Goal: Task Accomplishment & Management: Manage account settings

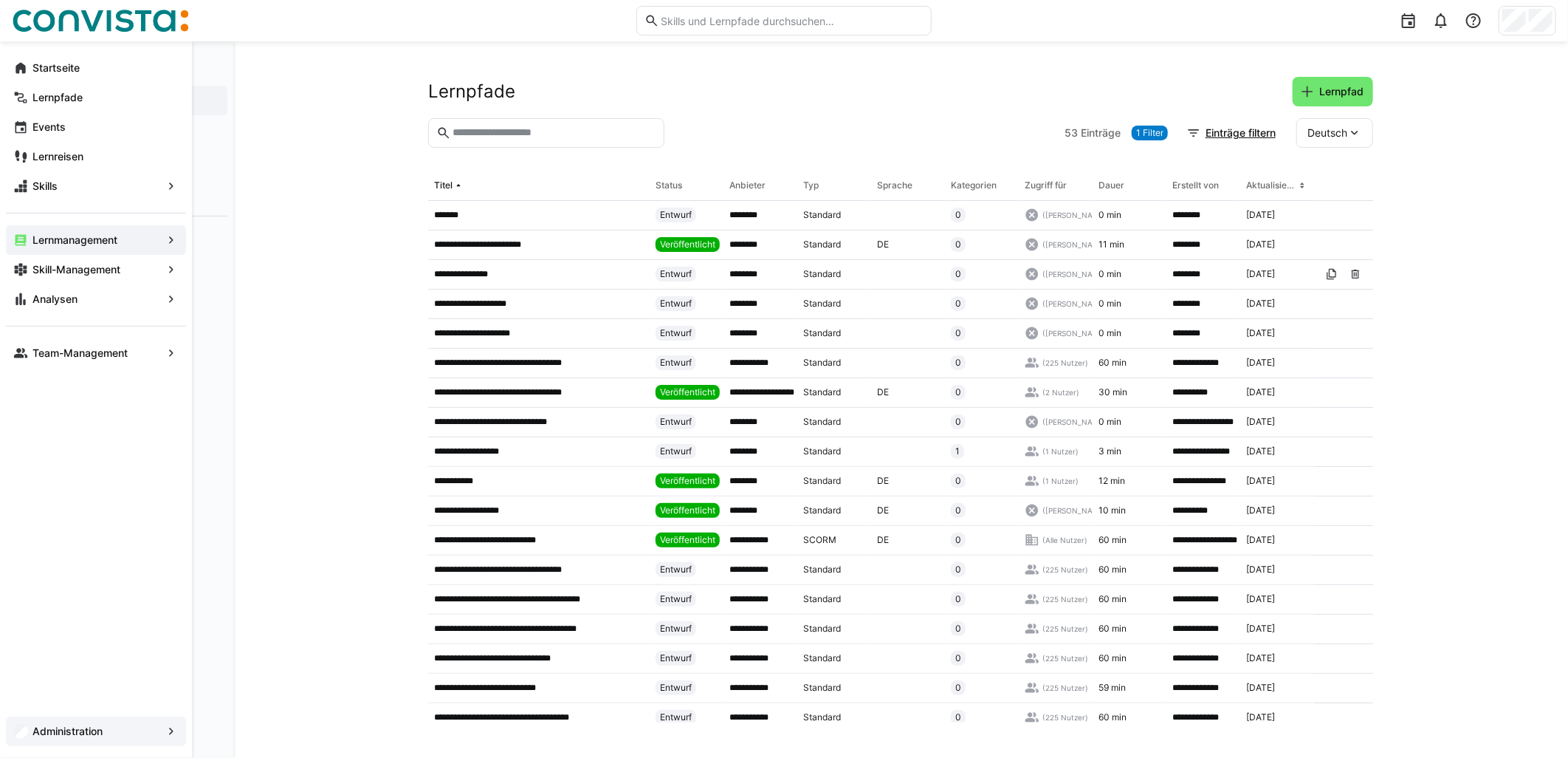
click at [41, 722] on div "Administration" at bounding box center [96, 731] width 180 height 29
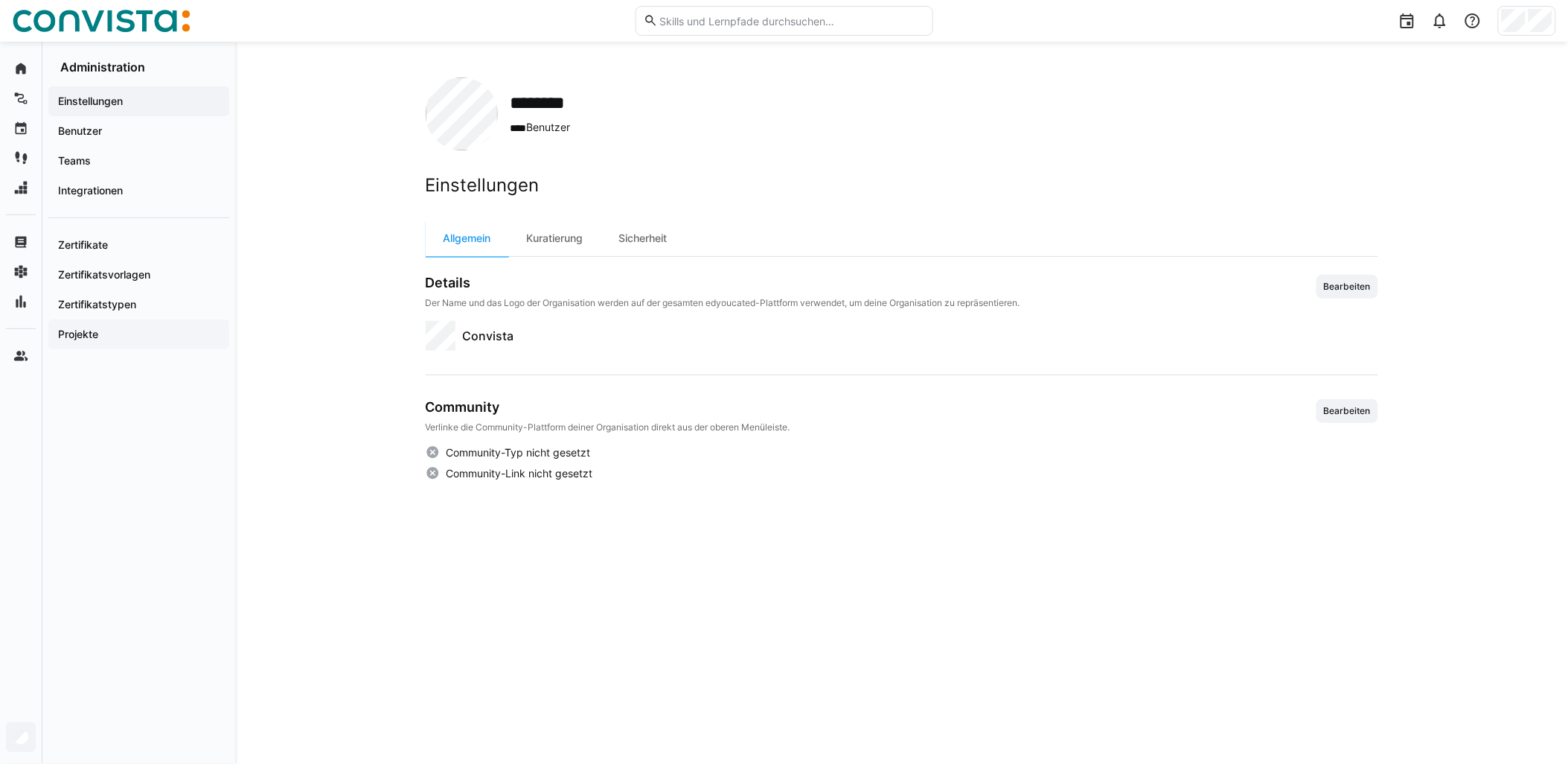
click at [124, 335] on span "Projekte" at bounding box center [138, 335] width 166 height 15
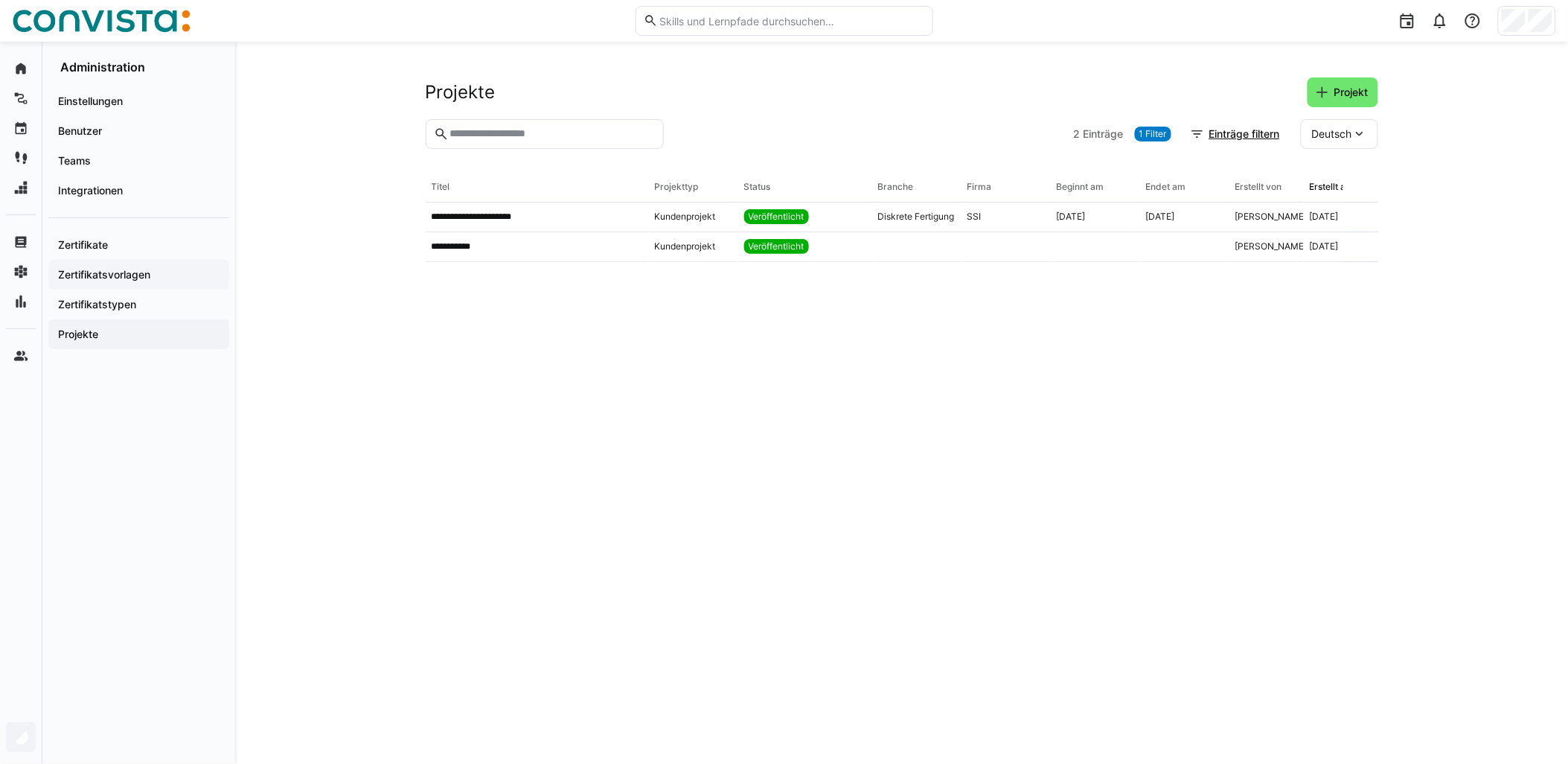
click at [166, 272] on span "Zertifikatsvorlagen" at bounding box center [138, 275] width 166 height 15
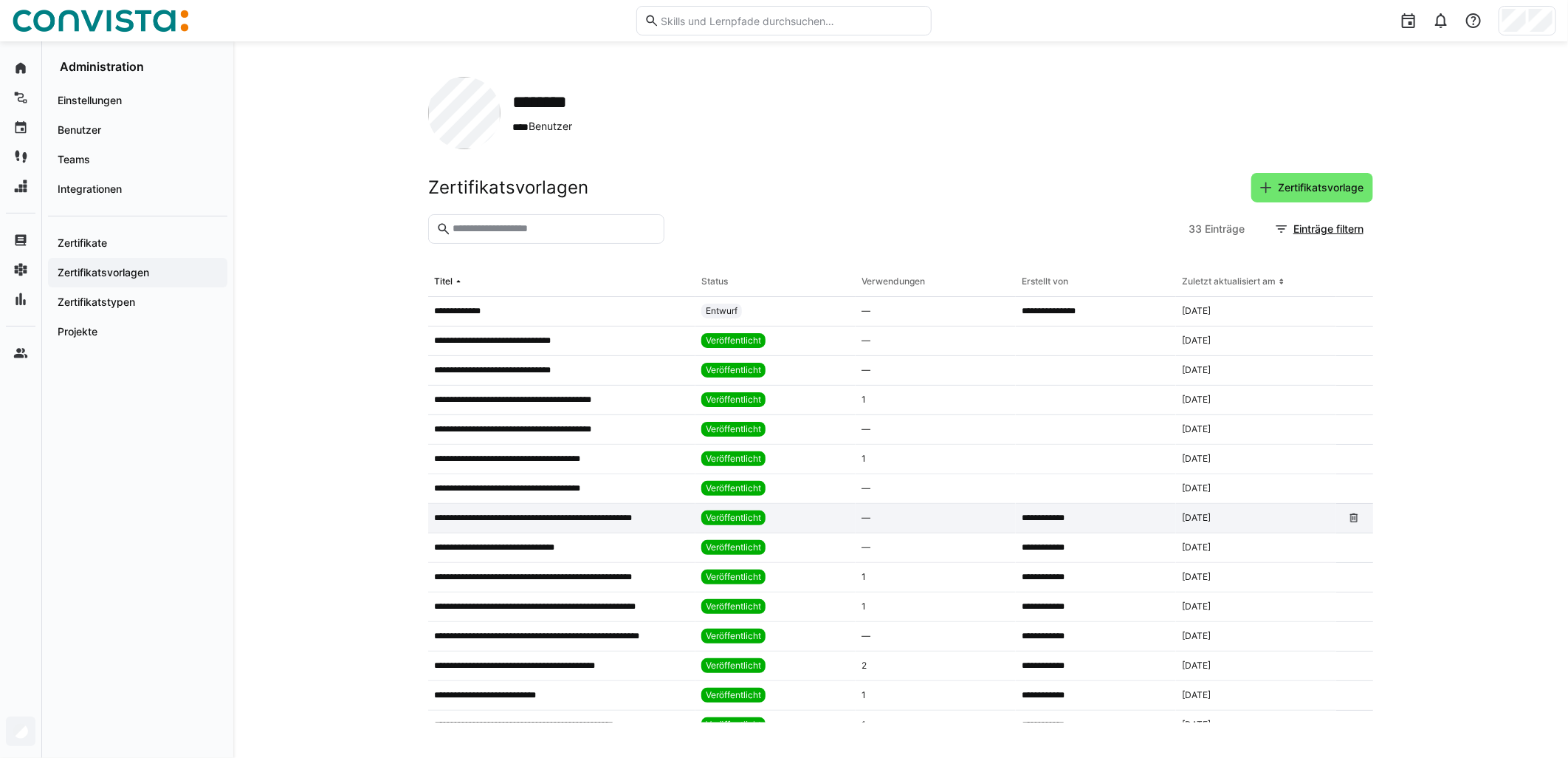
click at [891, 518] on div "—" at bounding box center [936, 518] width 160 height 29
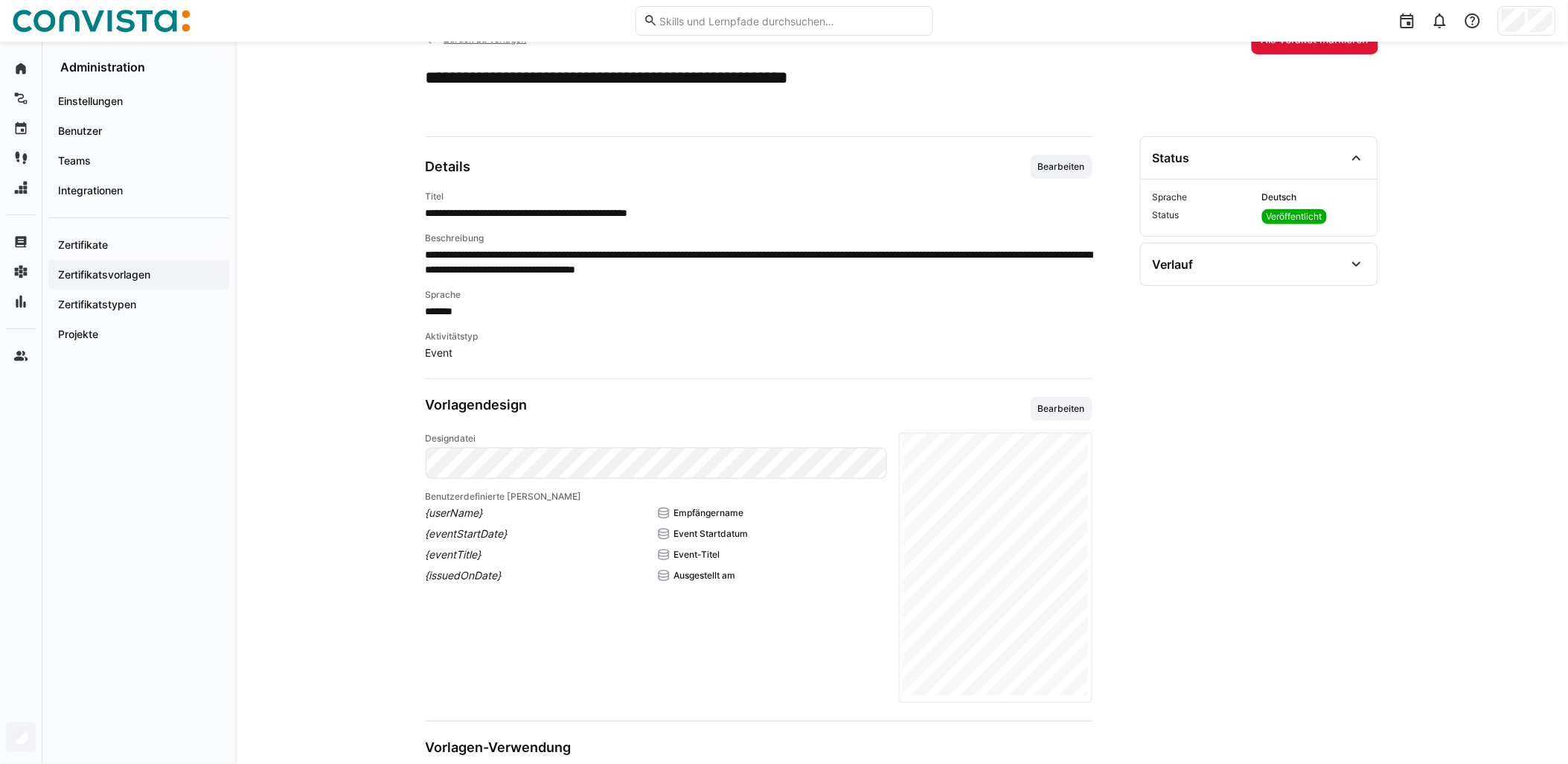
scroll to position [83, 0]
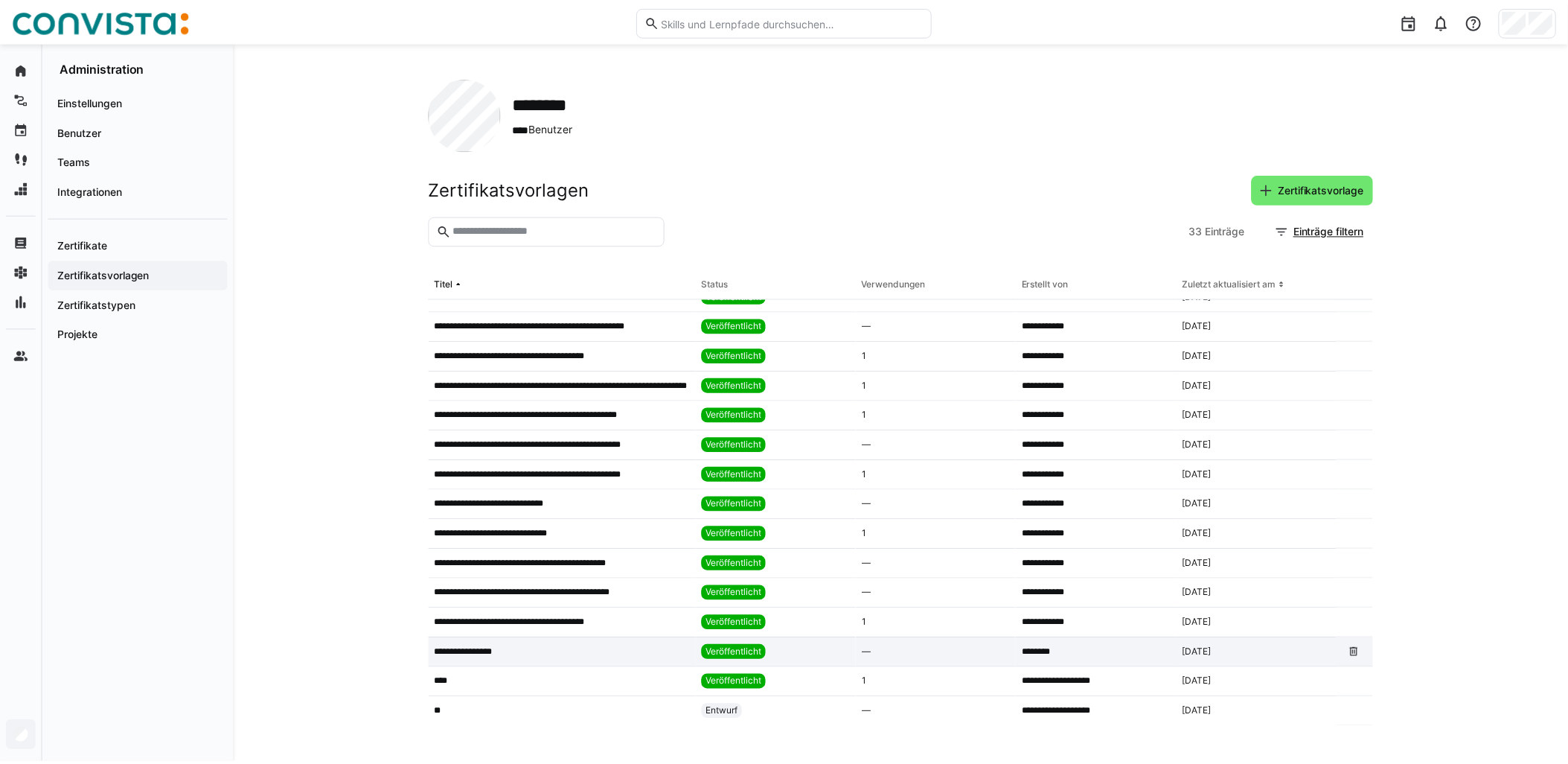
scroll to position [139, 0]
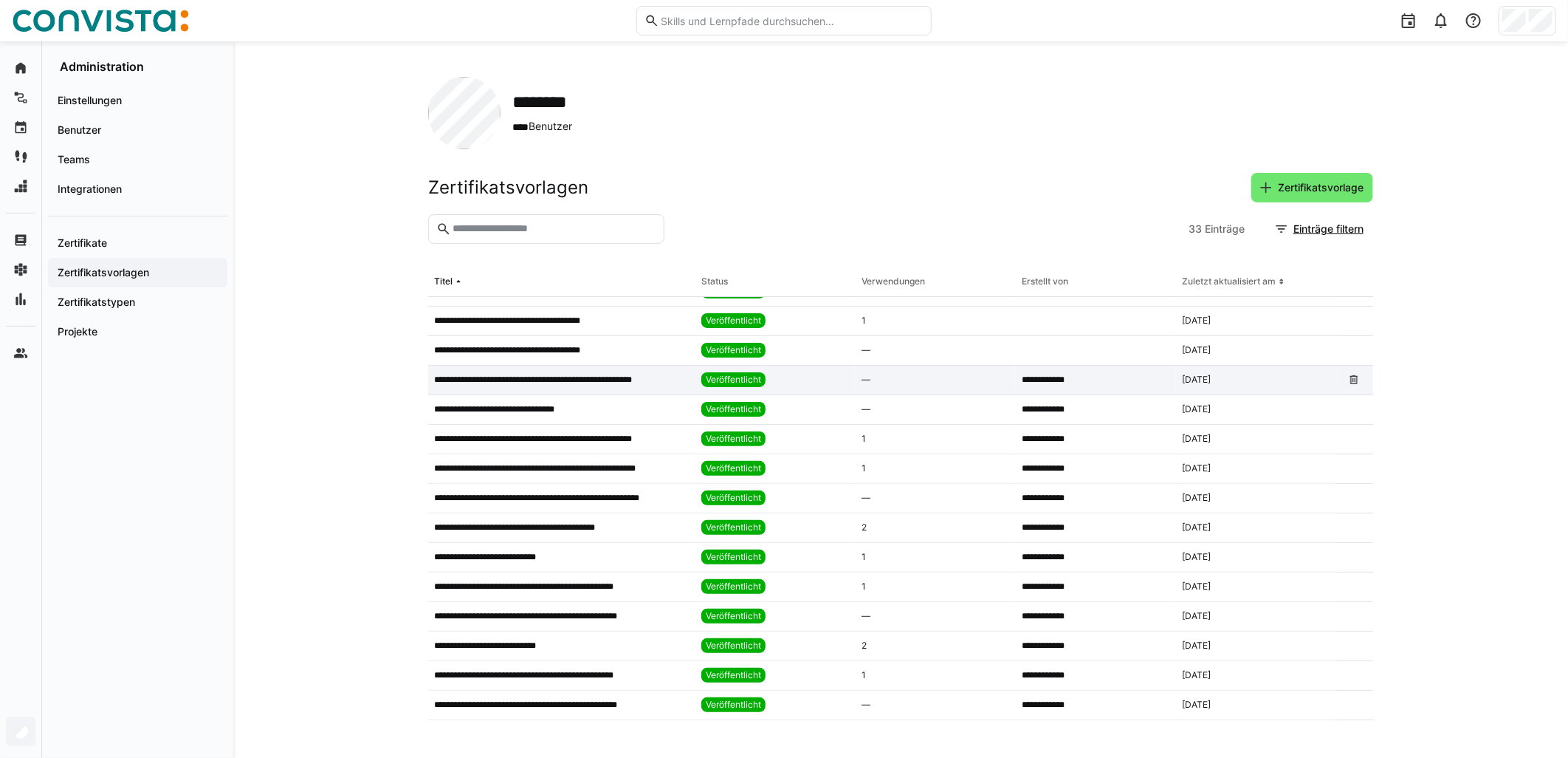
click at [675, 373] on app-table-first-column "**********" at bounding box center [562, 379] width 255 height 12
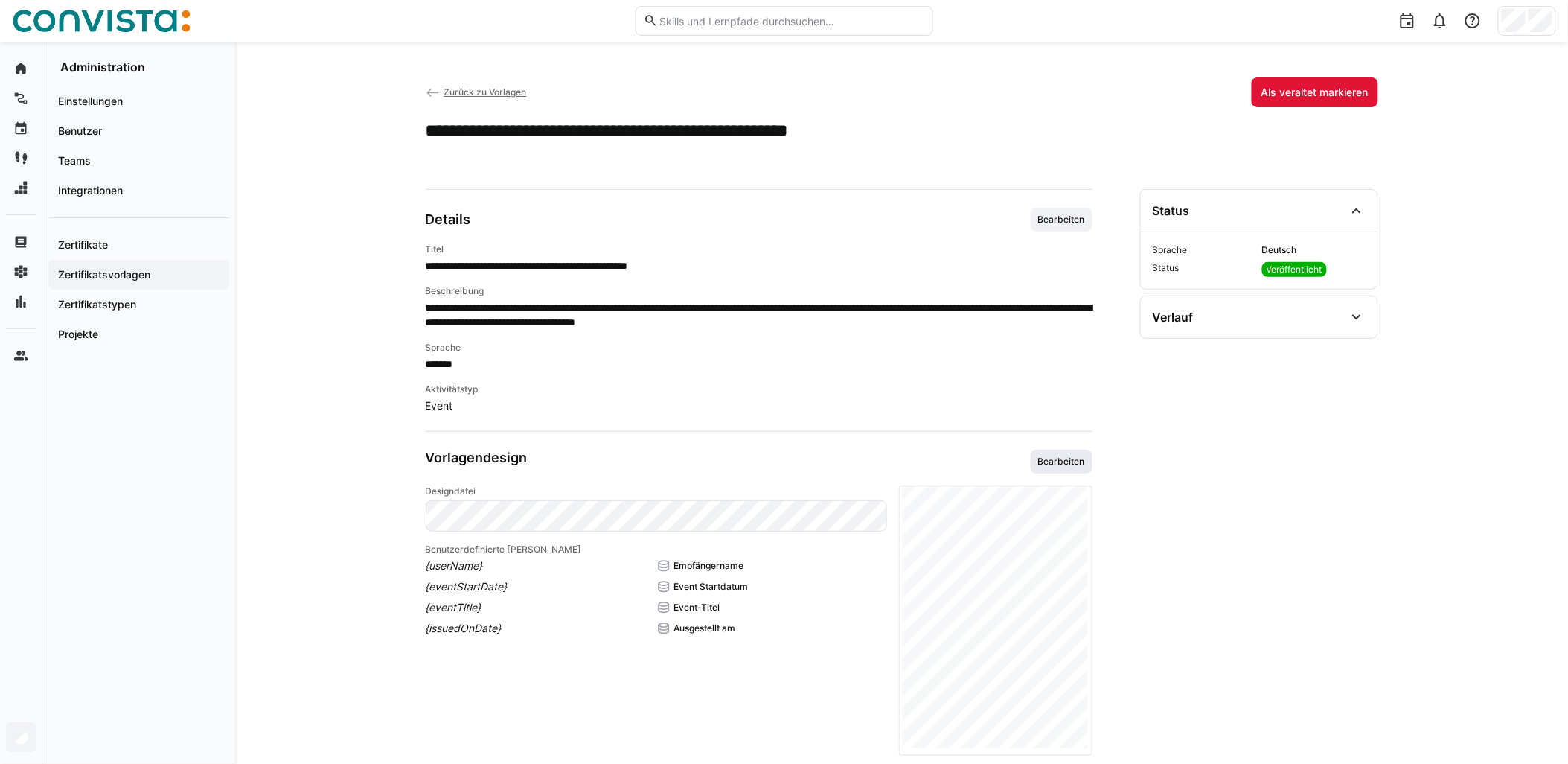
click at [1088, 463] on span "Bearbeiten" at bounding box center [1062, 461] width 62 height 23
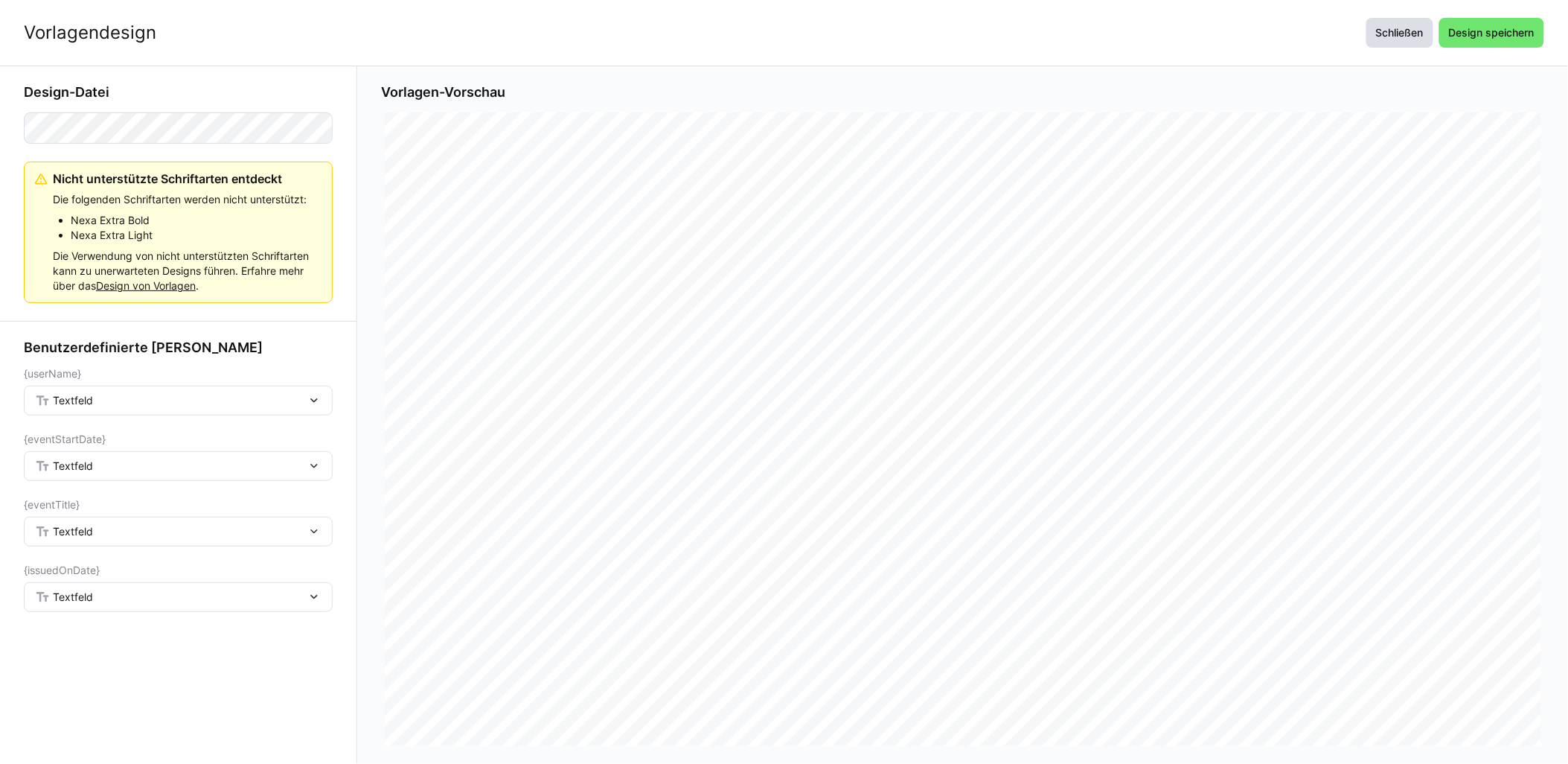
click at [1389, 36] on span "Schließen" at bounding box center [1399, 33] width 52 height 15
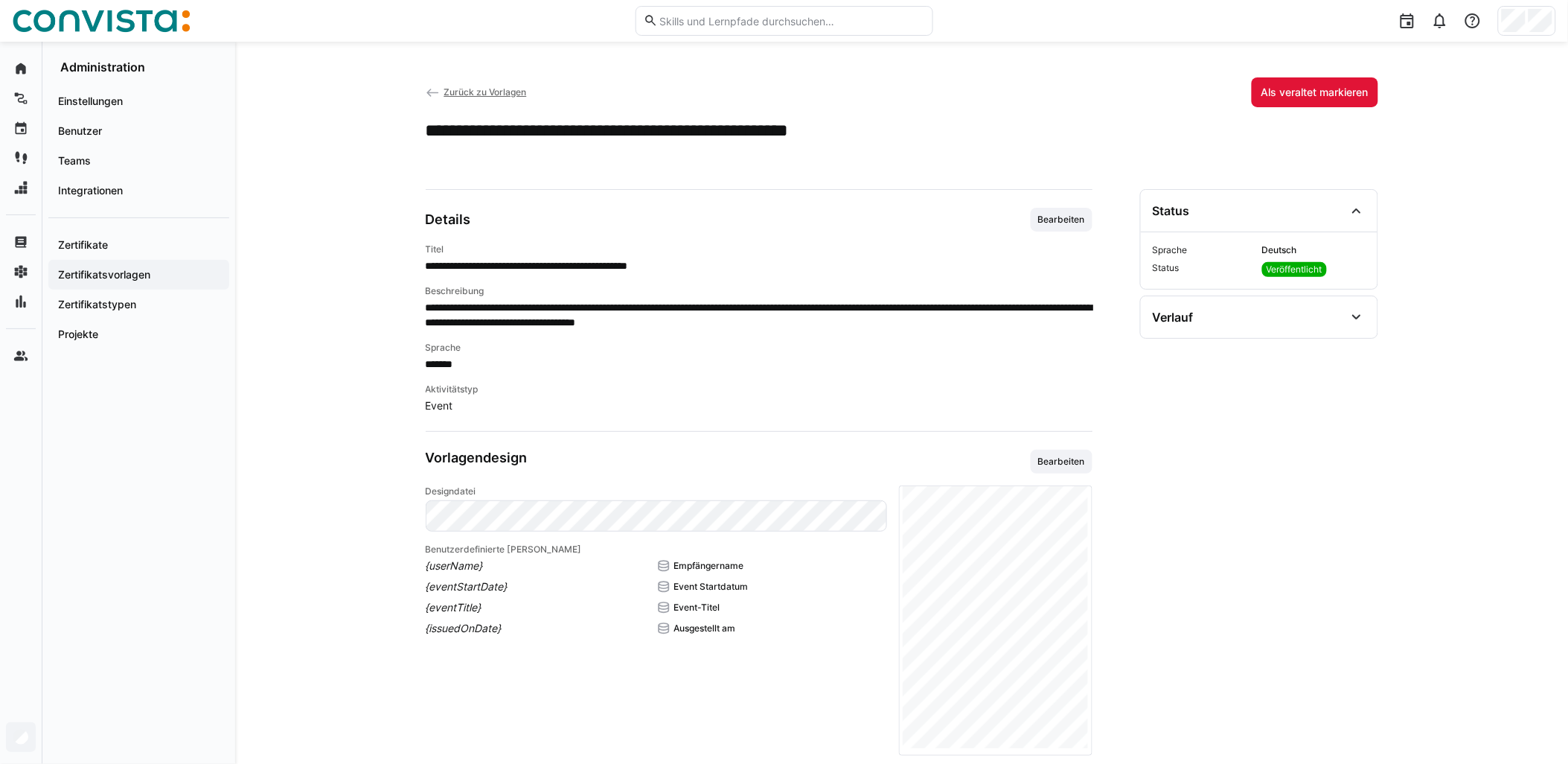
click at [473, 83] on div "Zurück zu Vorlagen Als veraltet markieren" at bounding box center [901, 92] width 952 height 30
click at [481, 95] on span "Zurück zu Vorlagen" at bounding box center [484, 92] width 82 height 11
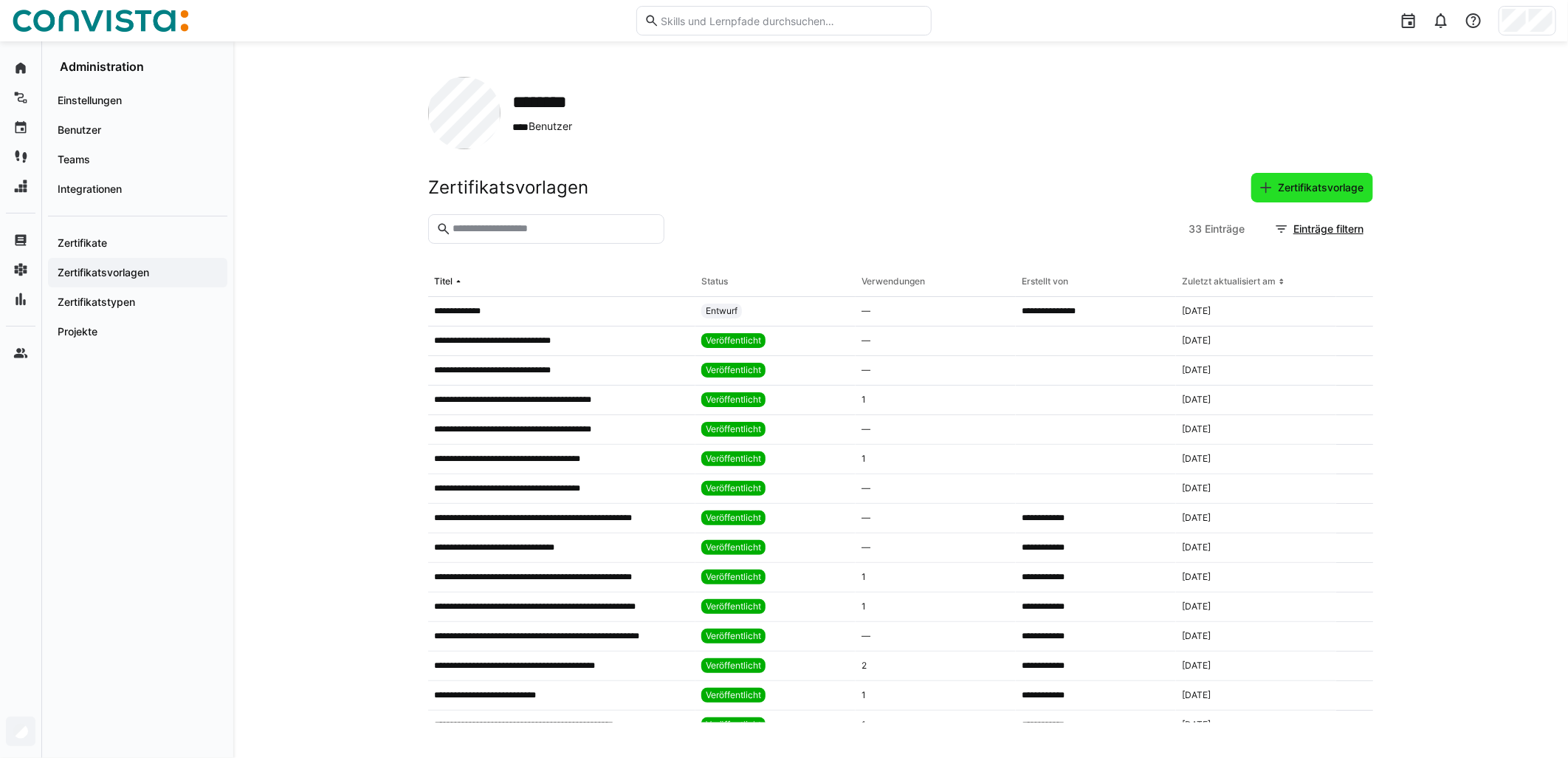
click at [1305, 183] on span "Zertifikatsvorlage" at bounding box center [1321, 188] width 90 height 15
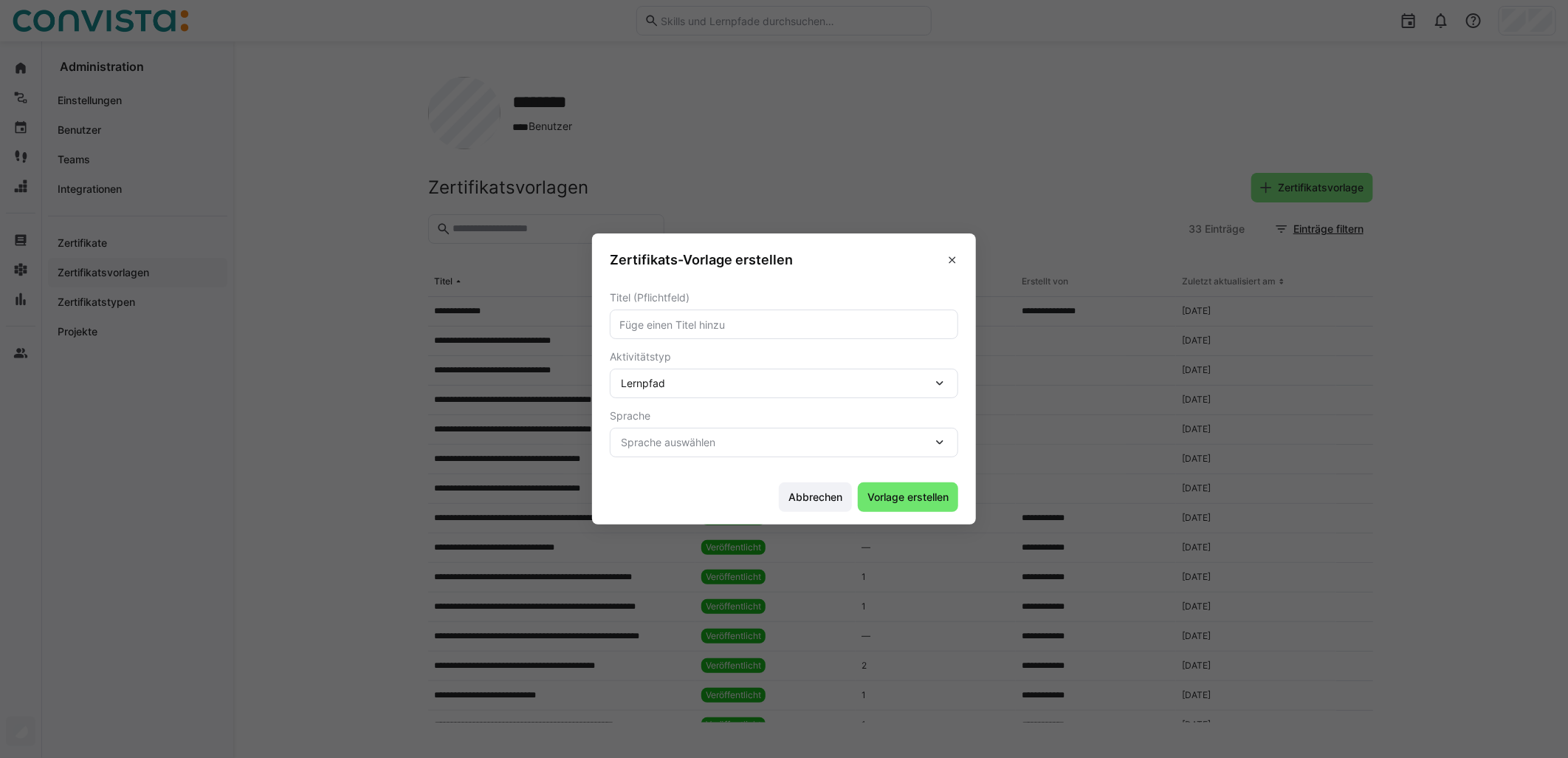
click at [719, 316] on eds-input at bounding box center [784, 324] width 348 height 29
type input "F10 - Application Framework linkki"
click at [692, 393] on div "Lernpfad" at bounding box center [784, 383] width 348 height 29
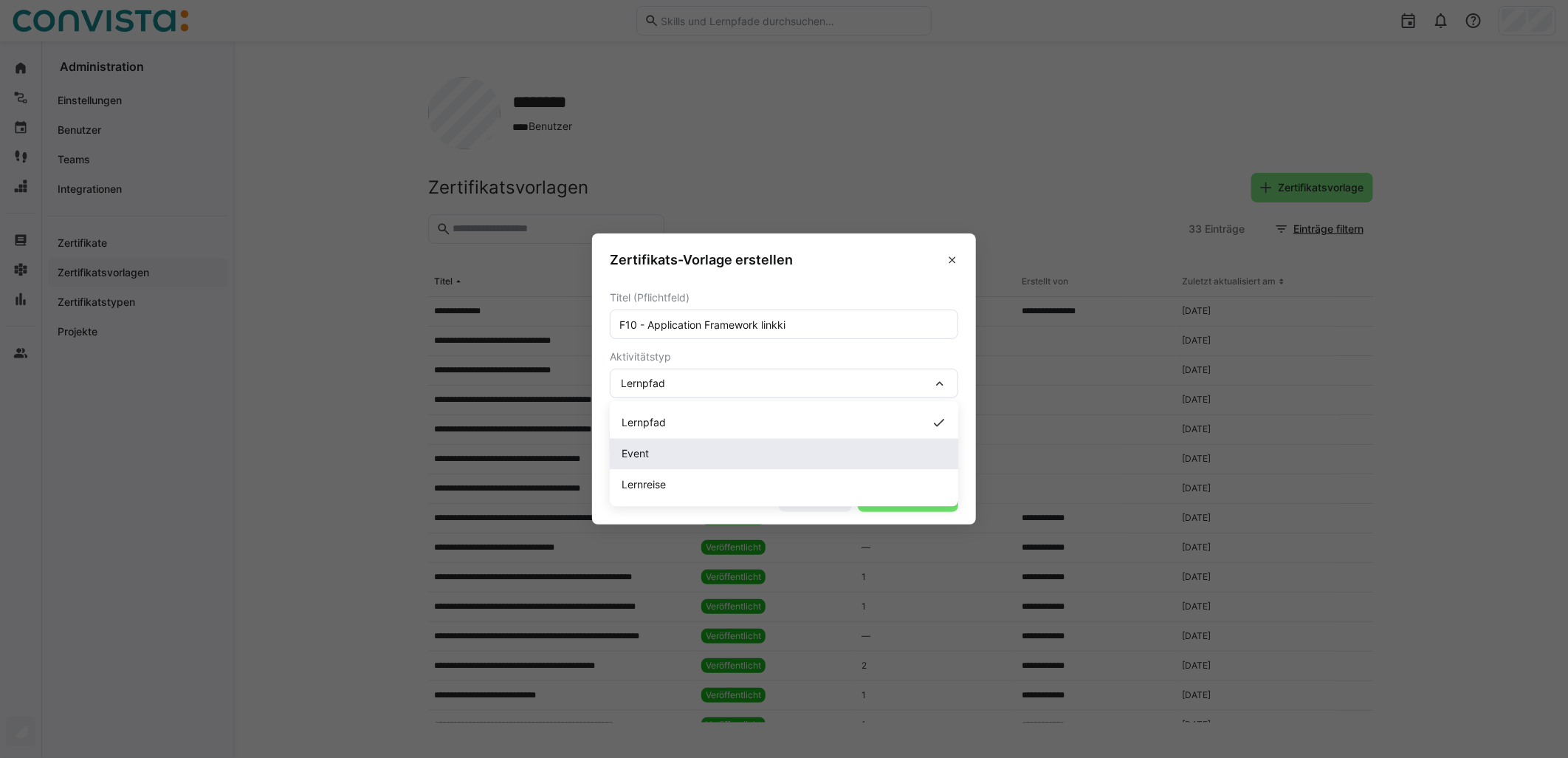
click at [692, 448] on div "Event" at bounding box center [784, 454] width 325 height 15
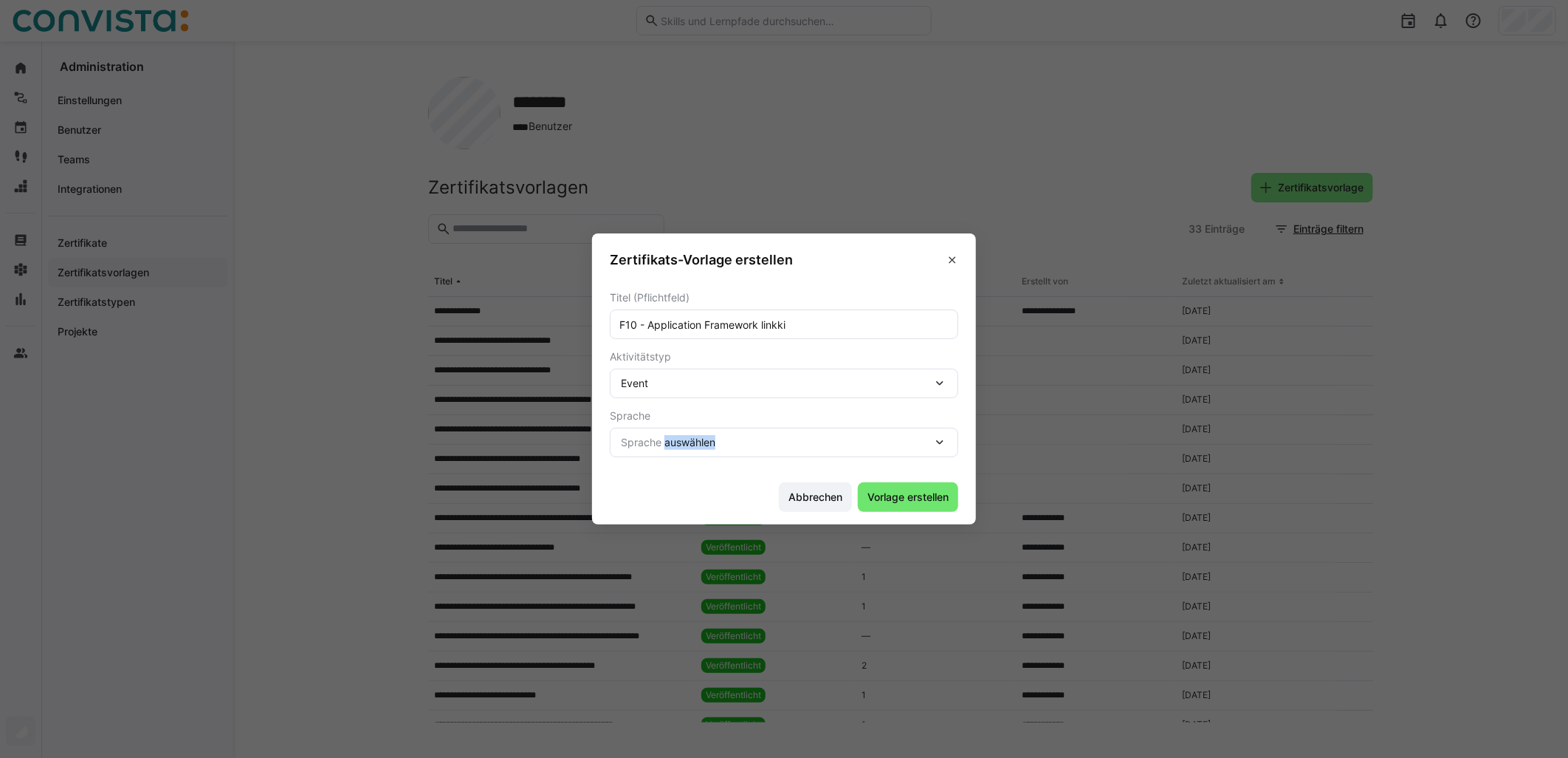
click at [692, 448] on span "Sprache auswählen" at bounding box center [776, 442] width 312 height 15
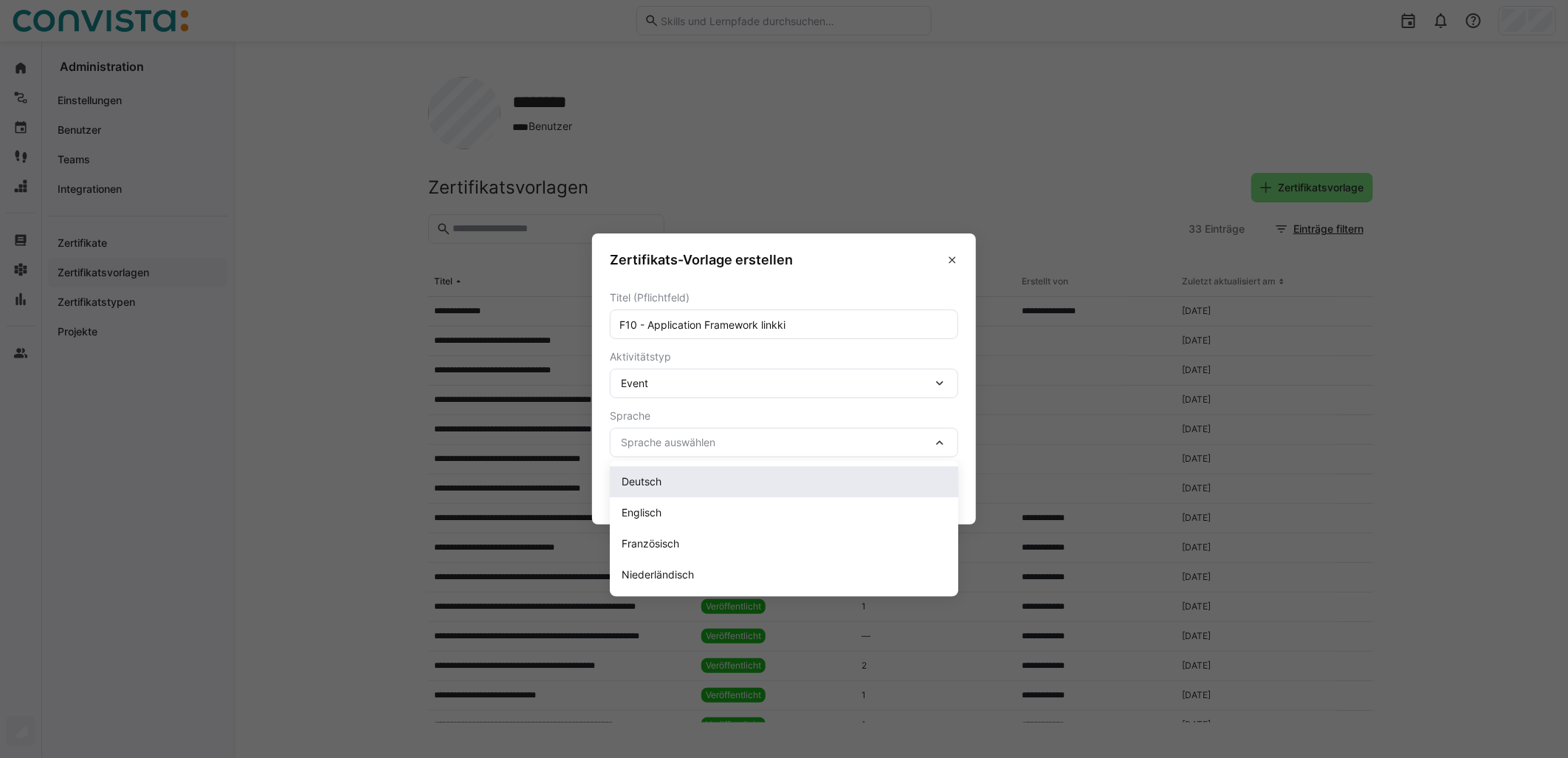
drag, startPoint x: 692, startPoint y: 448, endPoint x: 686, endPoint y: 477, distance: 29.6
click at [686, 477] on div "Deutsch" at bounding box center [784, 482] width 325 height 15
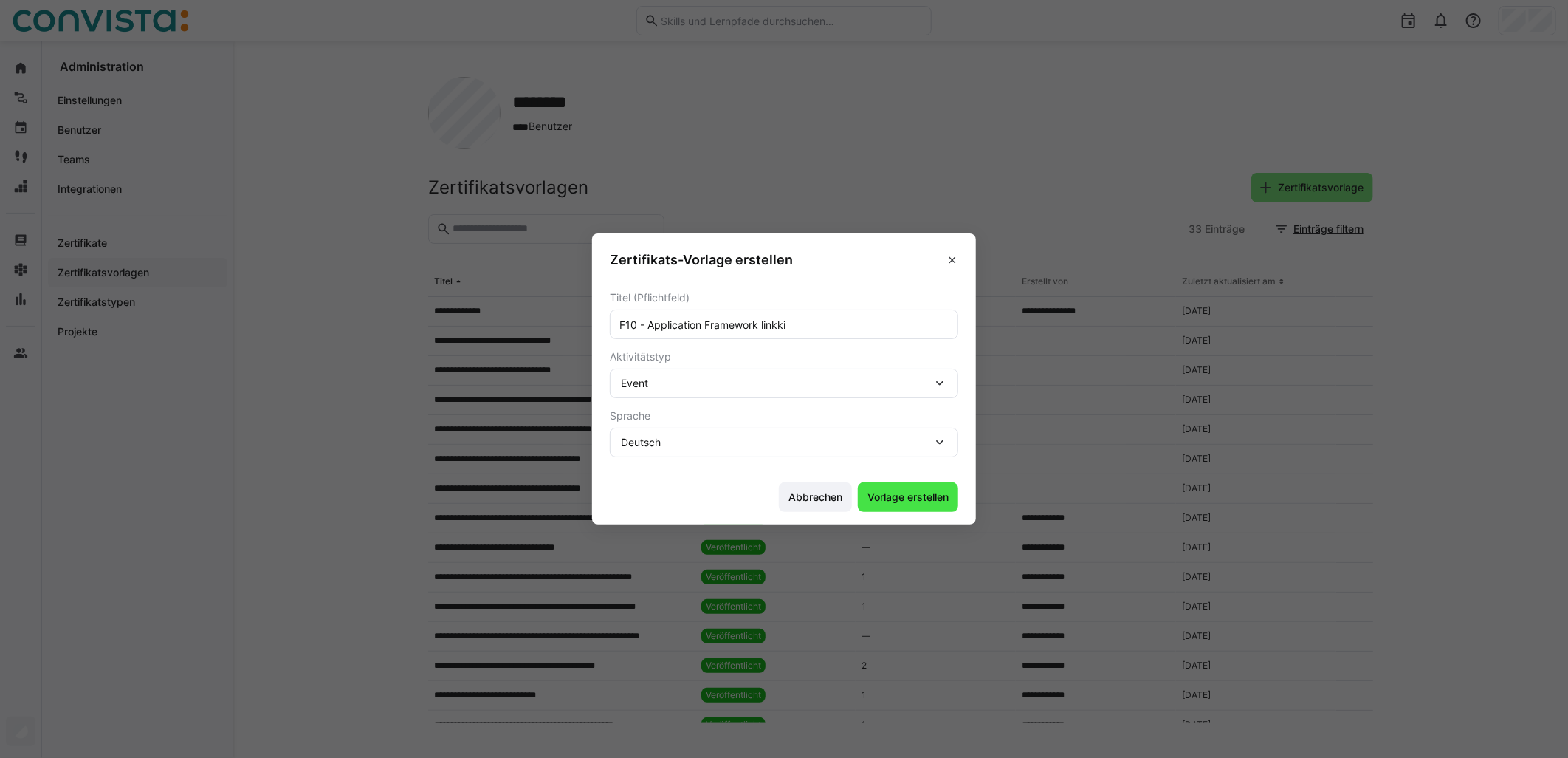
click at [909, 500] on span "Vorlage erstellen" at bounding box center [908, 497] width 86 height 15
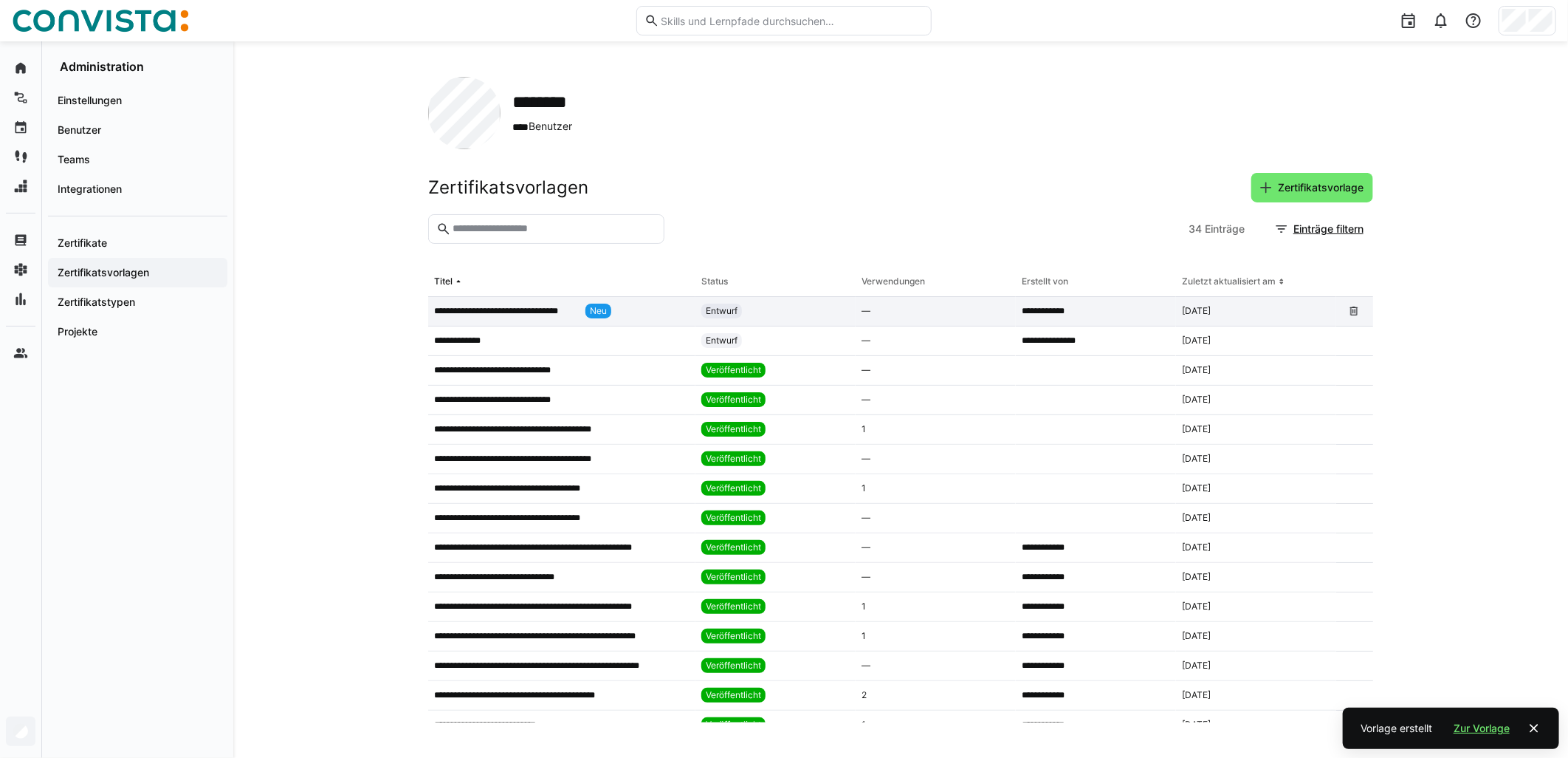
click at [626, 307] on app-table-first-column "**********" at bounding box center [562, 311] width 255 height 15
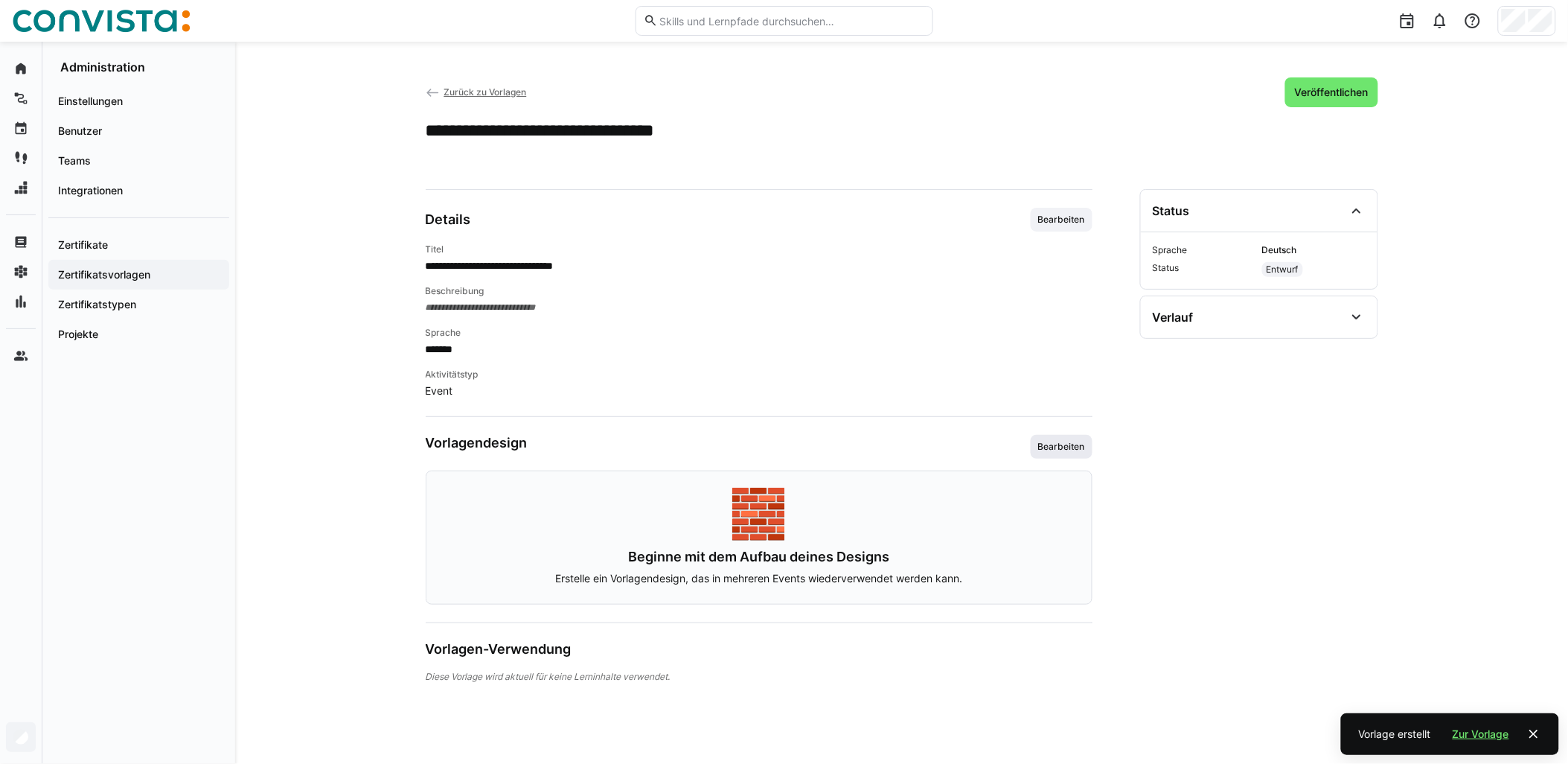
click at [1078, 441] on span "Bearbeiten" at bounding box center [1062, 447] width 50 height 12
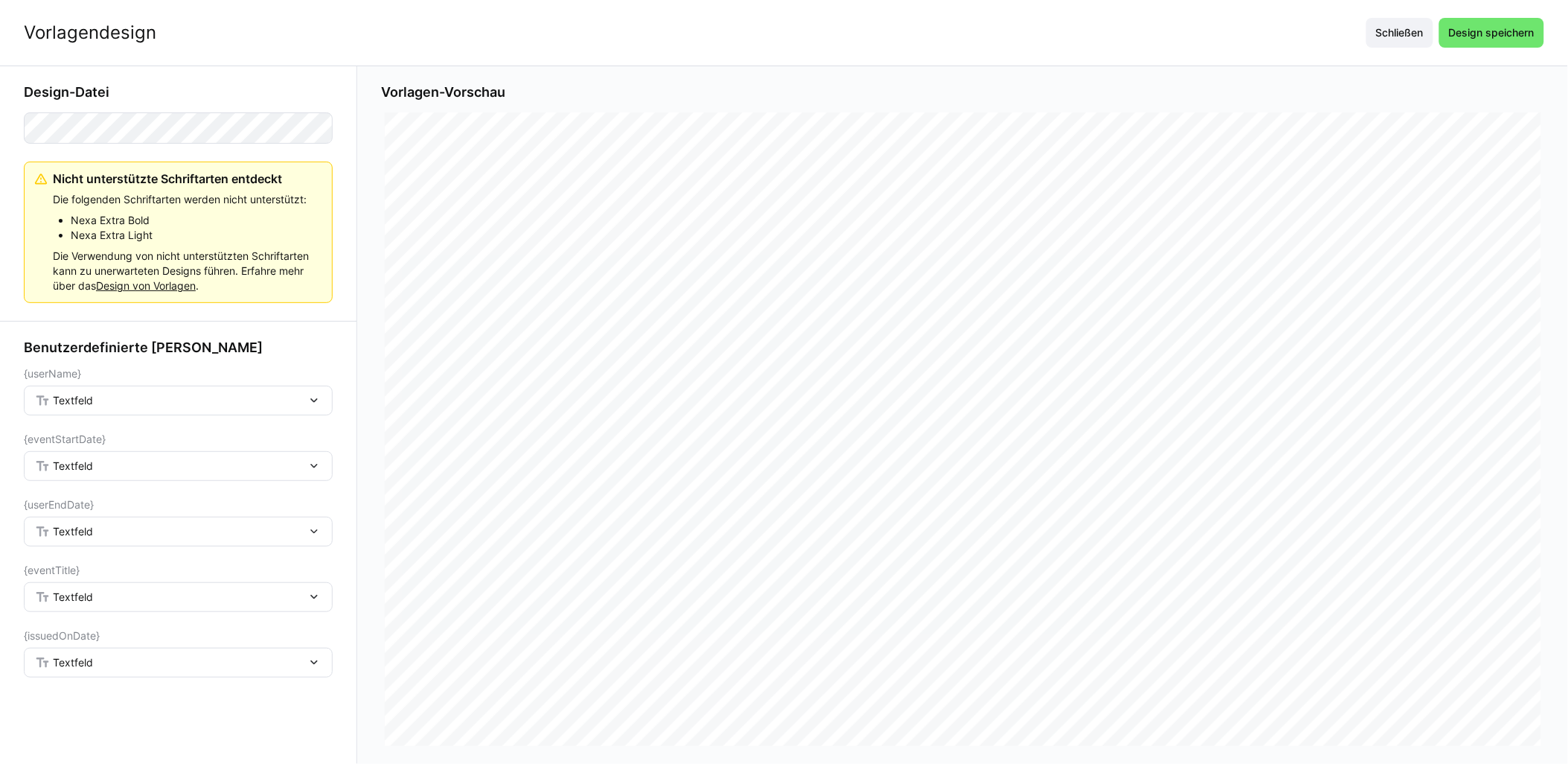
click at [171, 403] on div "Textfeld" at bounding box center [170, 401] width 272 height 14
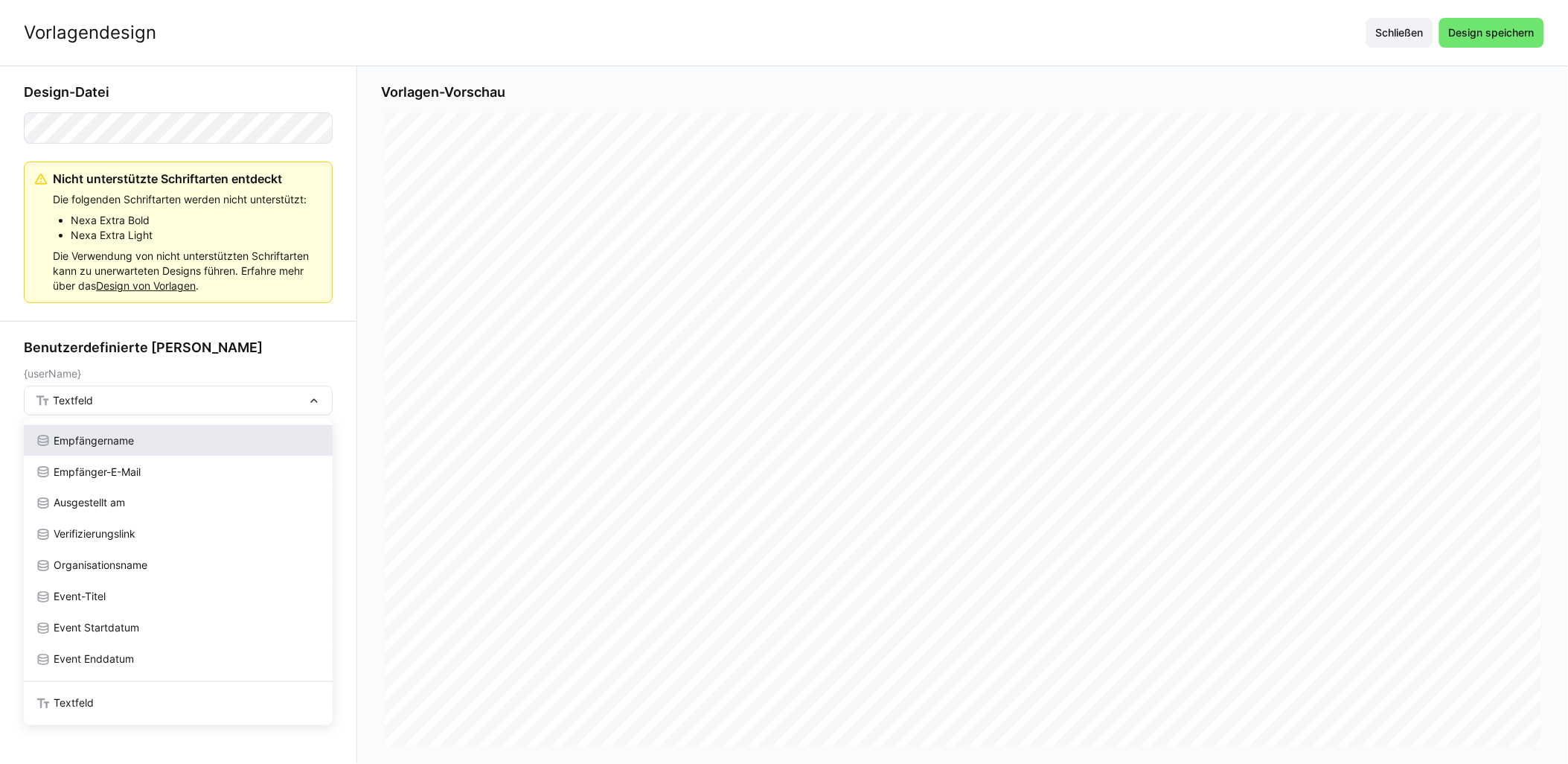
click at [175, 436] on div "Empfängername" at bounding box center [178, 441] width 285 height 15
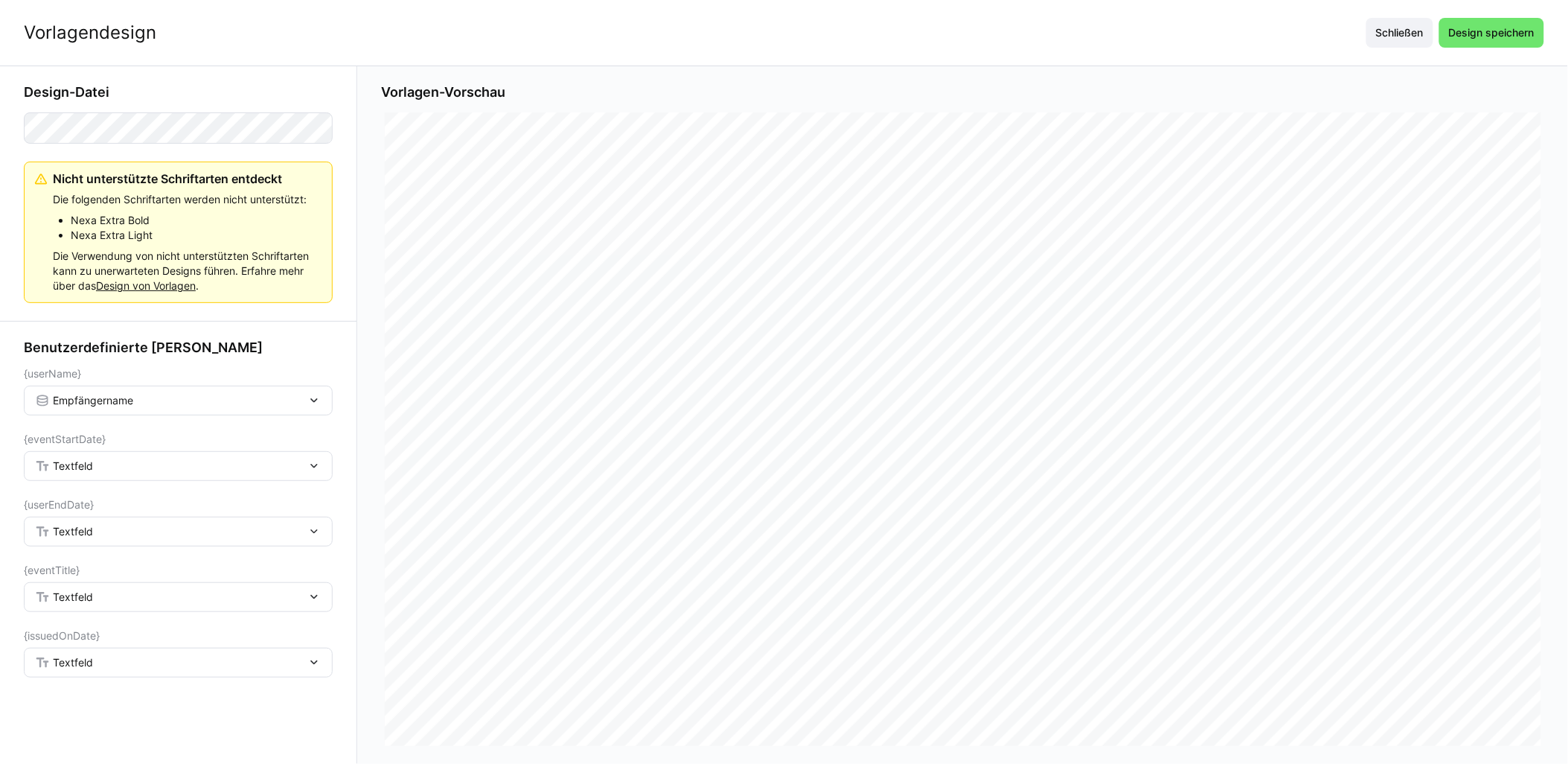
click at [160, 466] on div "Textfeld" at bounding box center [170, 466] width 272 height 14
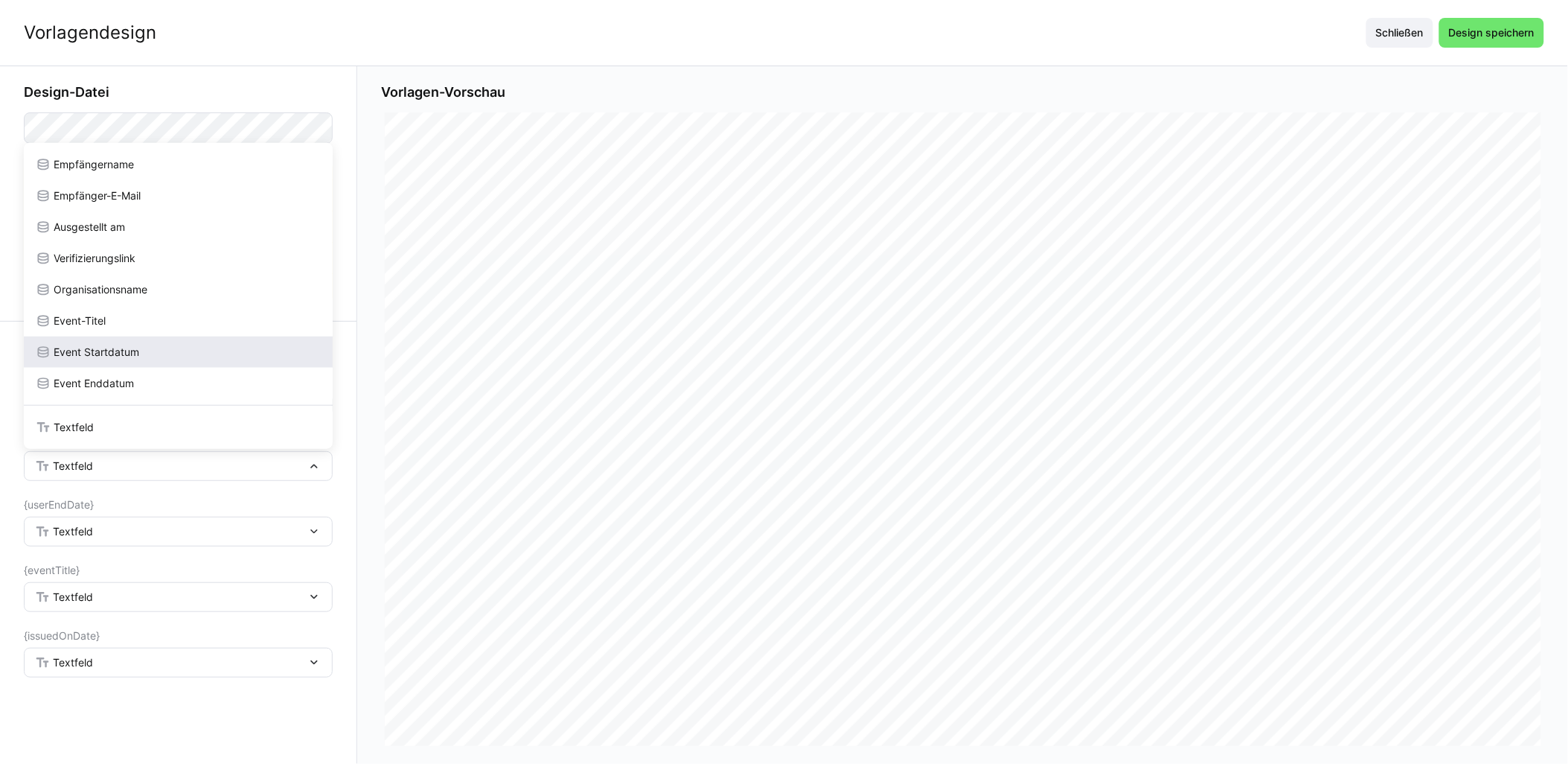
click at [179, 358] on div "Event Startdatum" at bounding box center [178, 352] width 285 height 15
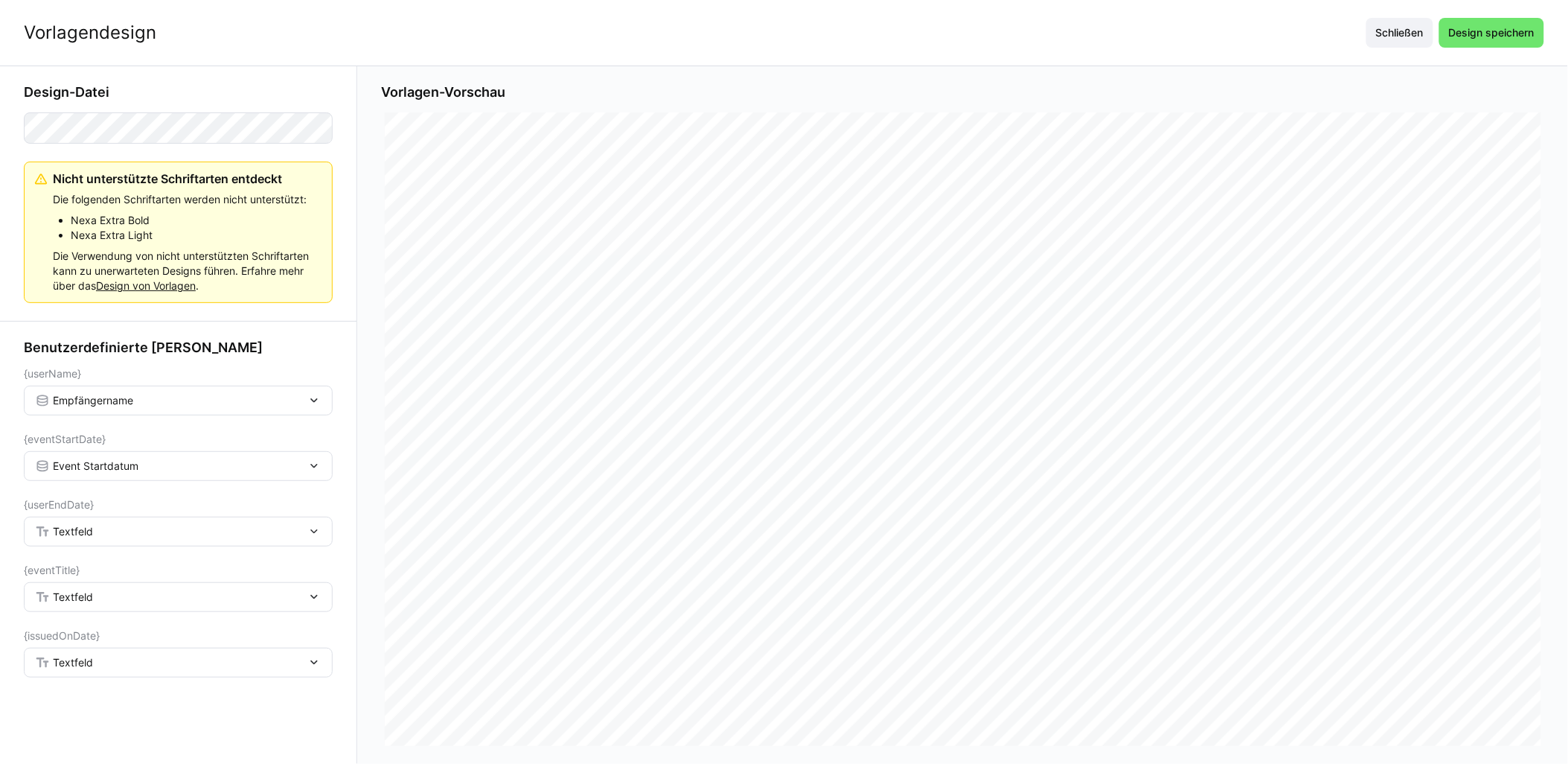
click at [123, 529] on div "Textfeld" at bounding box center [170, 532] width 272 height 14
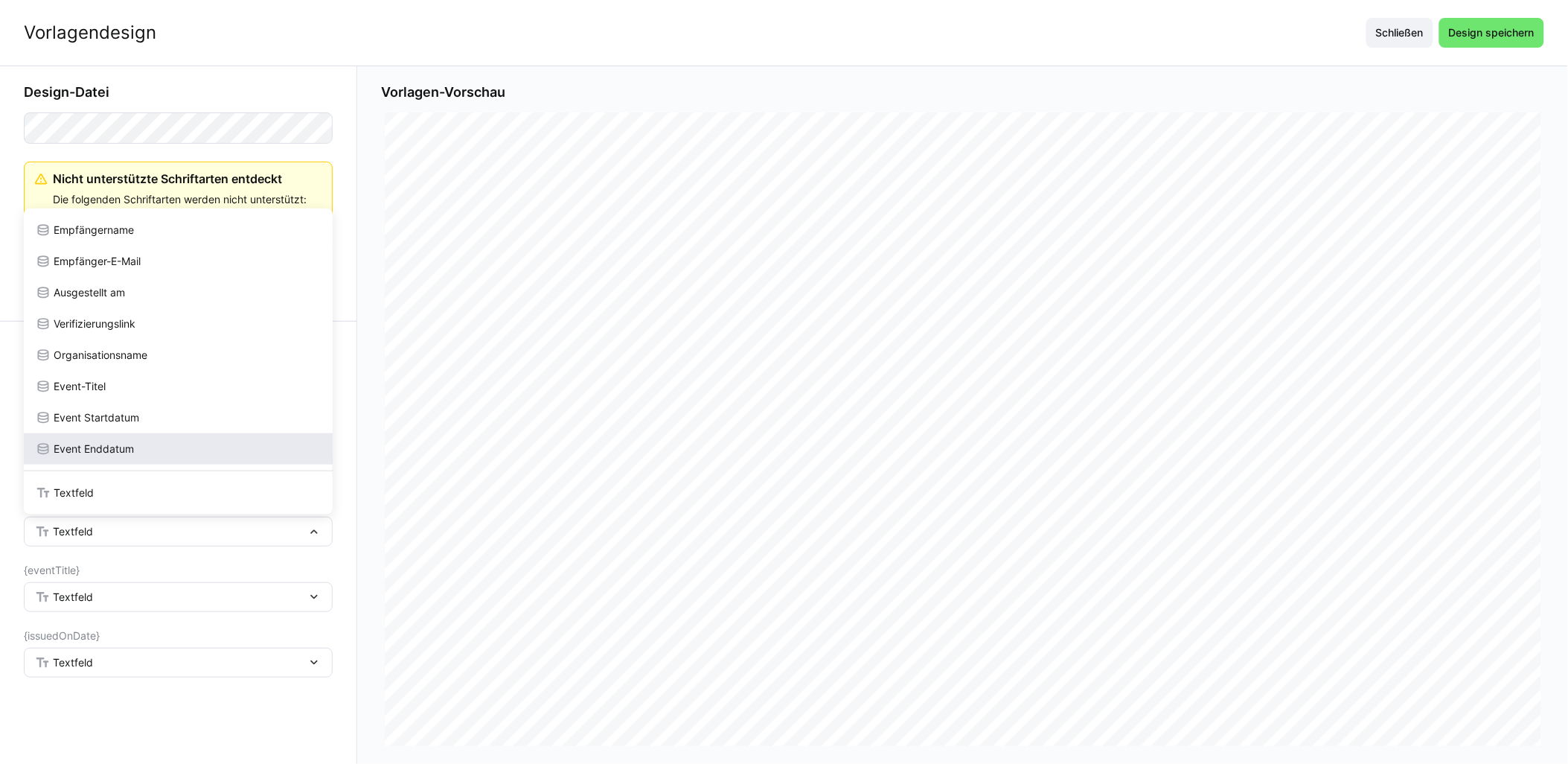
click at [157, 437] on div "Event Enddatum" at bounding box center [178, 448] width 309 height 31
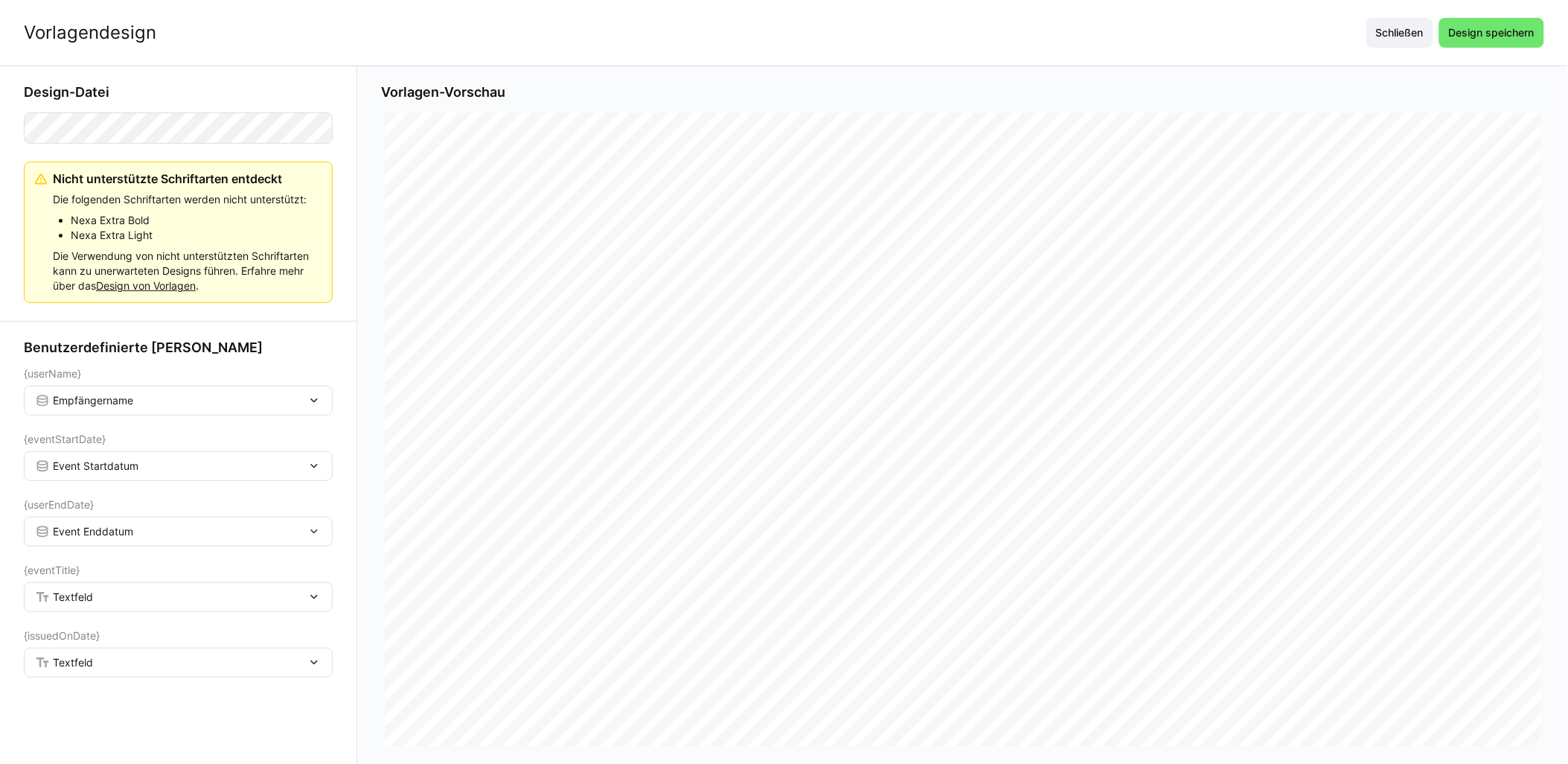
click at [120, 596] on div "Textfeld" at bounding box center [170, 597] width 272 height 14
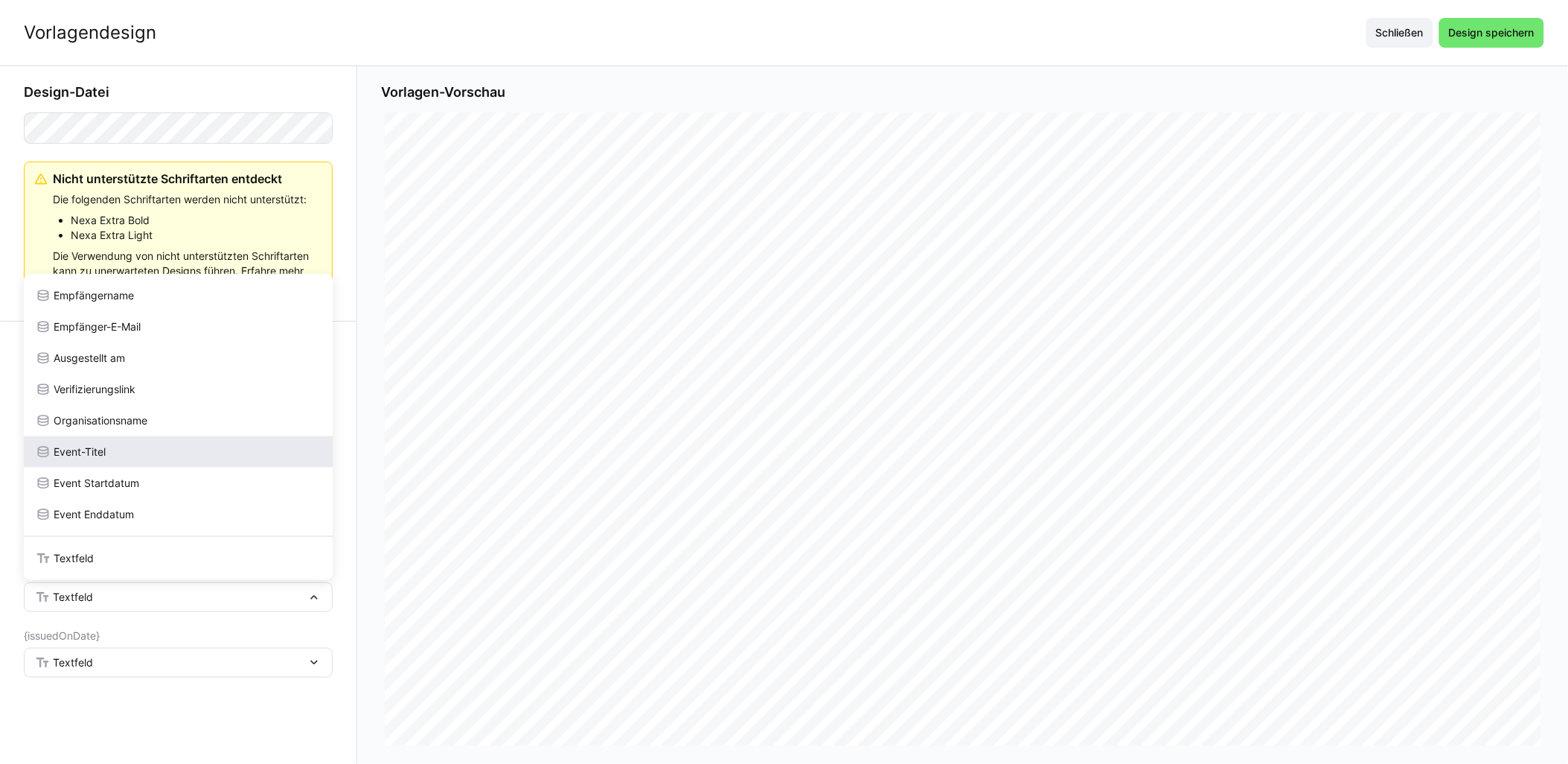
click at [160, 456] on div "Event-Titel" at bounding box center [178, 452] width 285 height 15
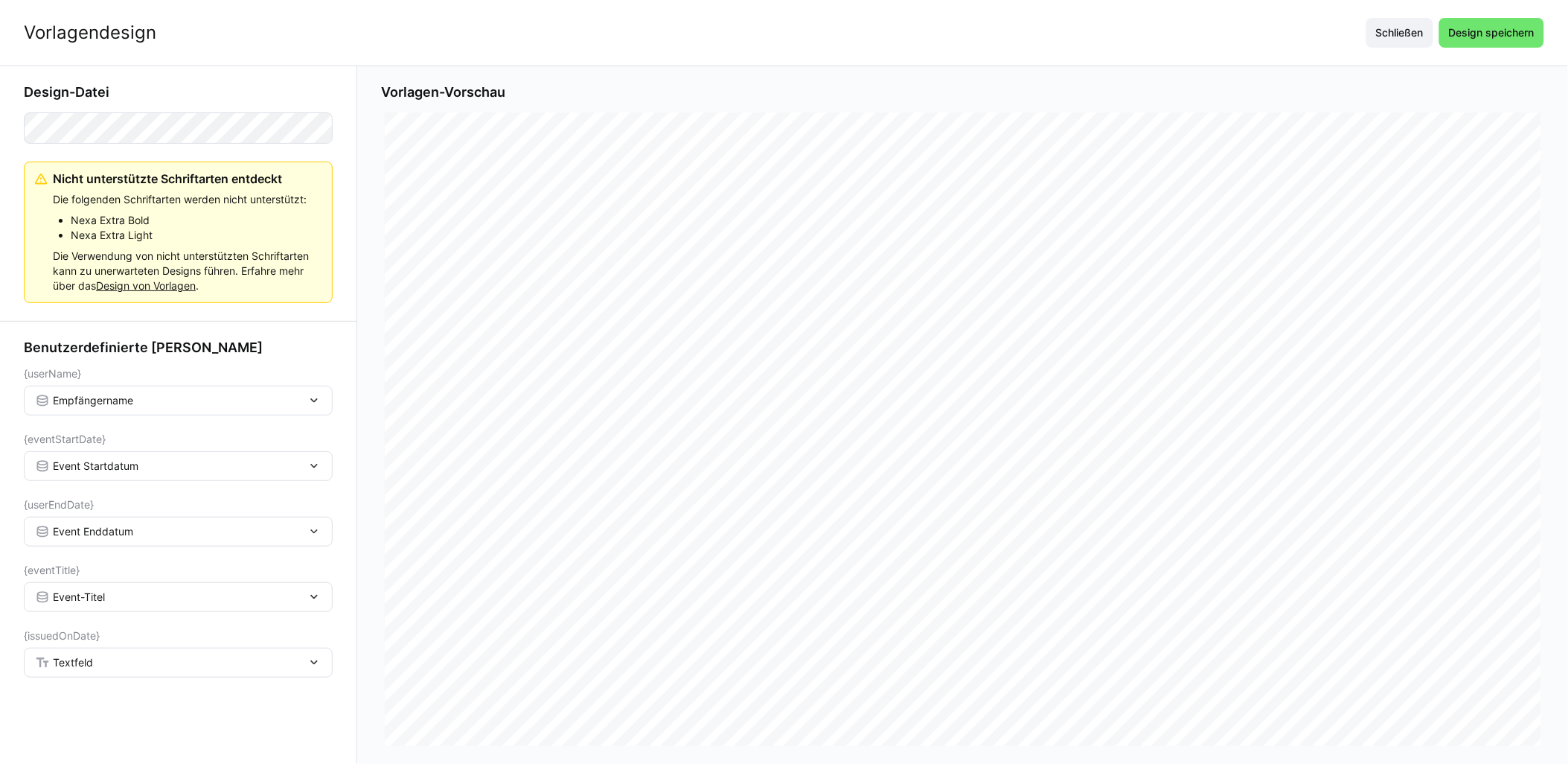
click at [127, 666] on div "Textfeld" at bounding box center [170, 663] width 272 height 14
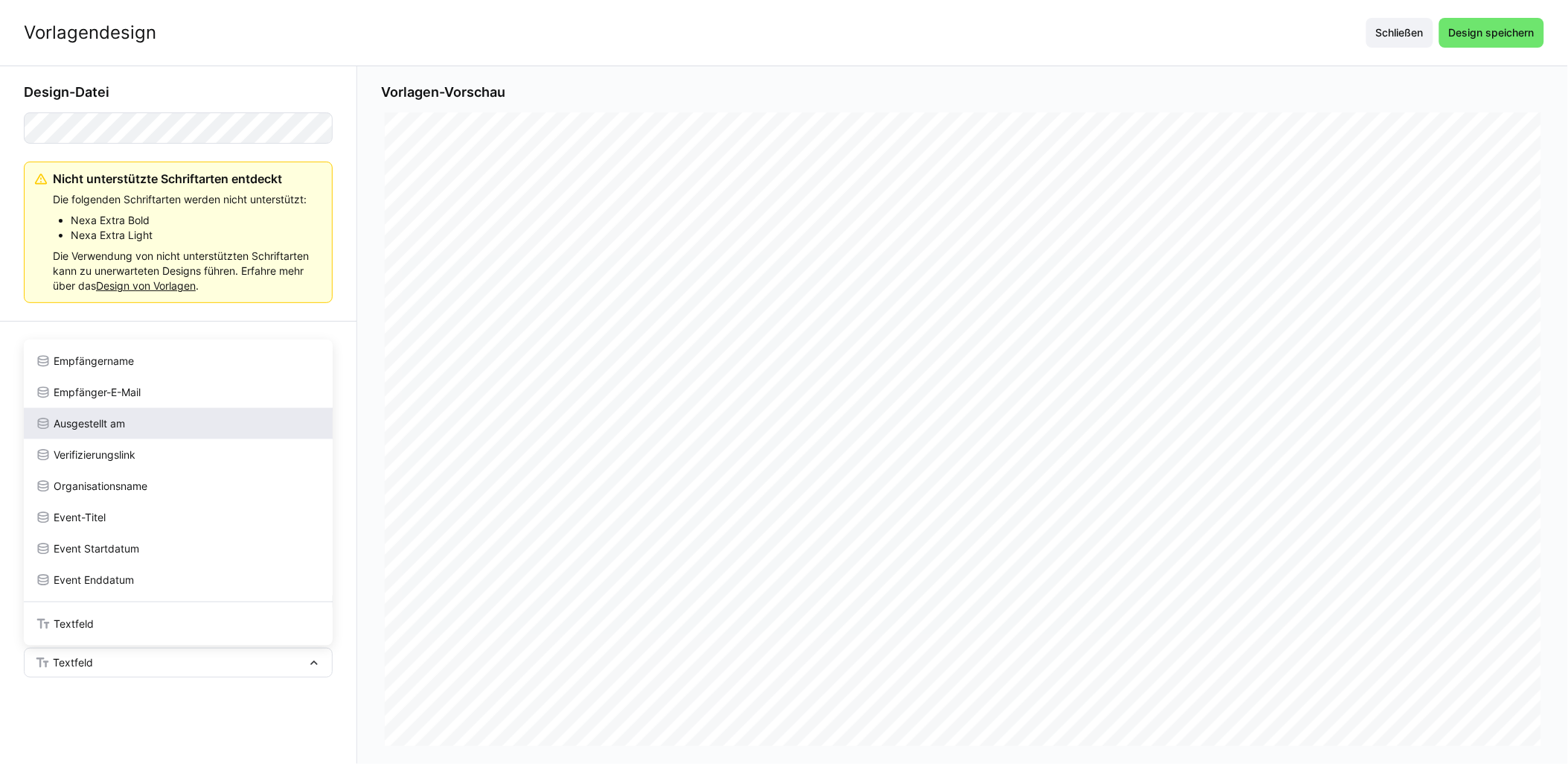
click at [162, 419] on div "Ausgestellt am" at bounding box center [178, 424] width 285 height 15
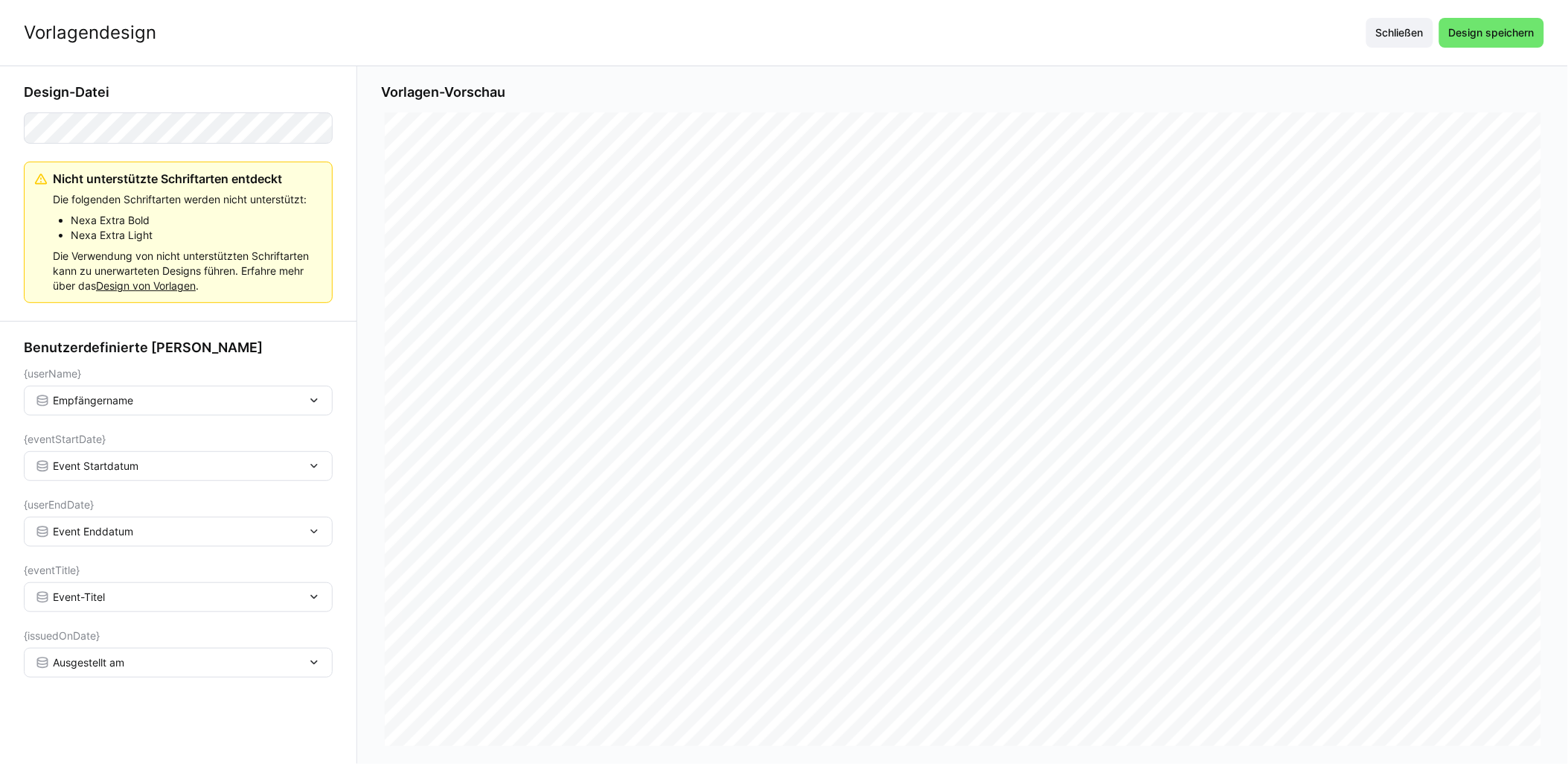
scroll to position [496, 0]
click at [1492, 31] on span "Design speichern" at bounding box center [1491, 33] width 90 height 15
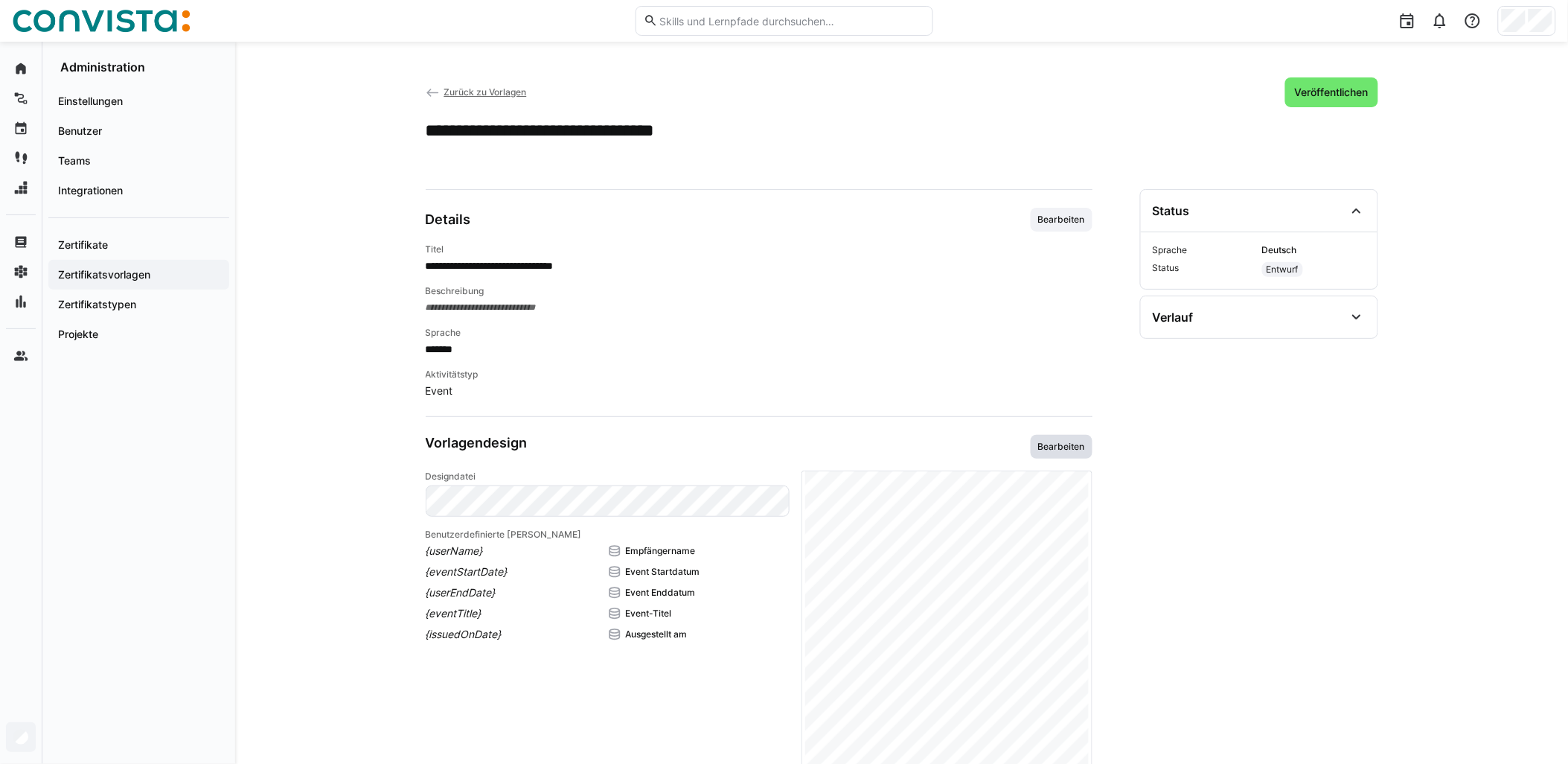
click at [1051, 444] on span "Bearbeiten" at bounding box center [1062, 447] width 50 height 12
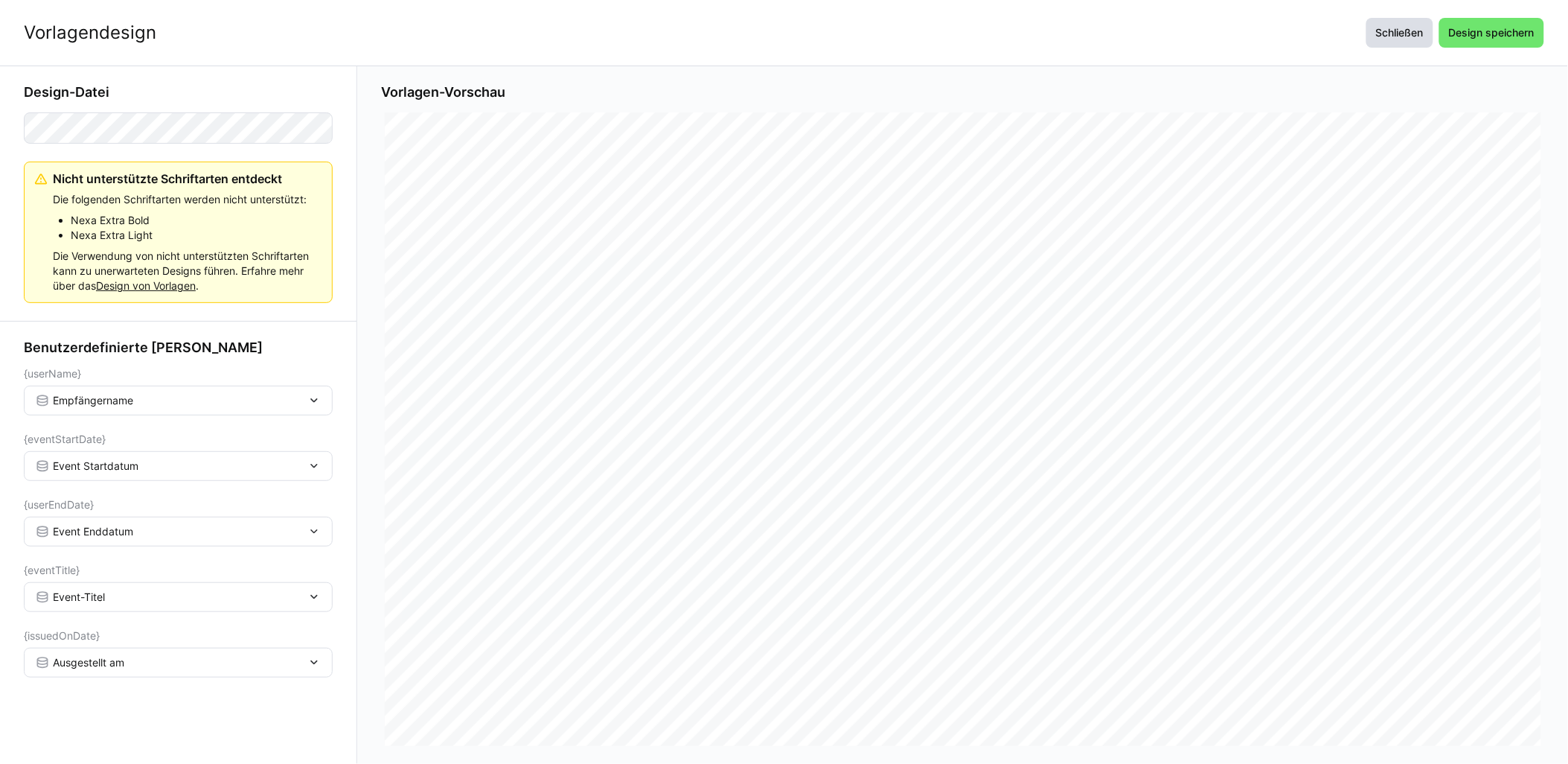
click at [1370, 37] on span "Schließen" at bounding box center [1399, 33] width 67 height 30
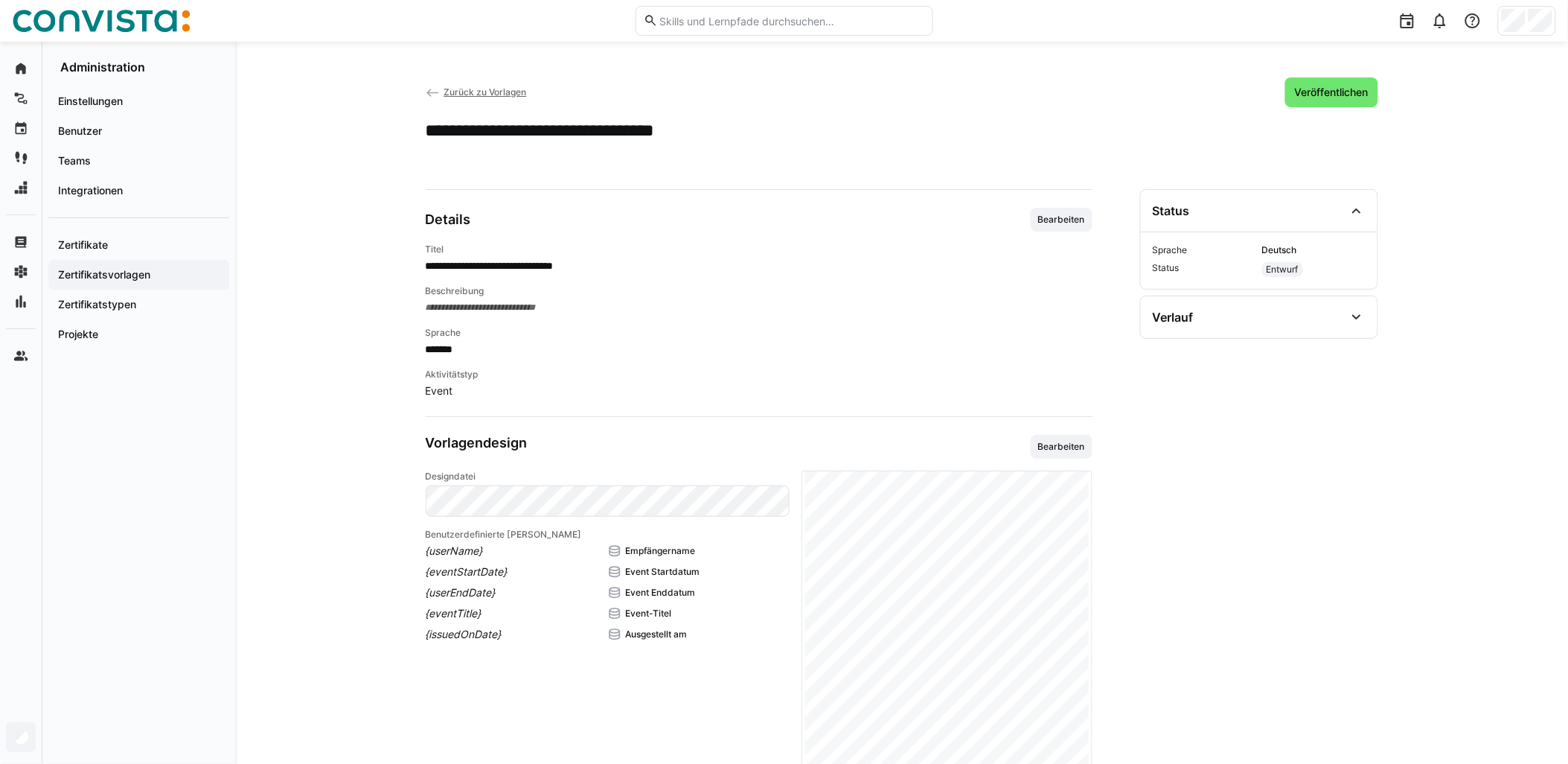
click at [496, 87] on span "Zurück zu Vorlagen" at bounding box center [484, 92] width 82 height 11
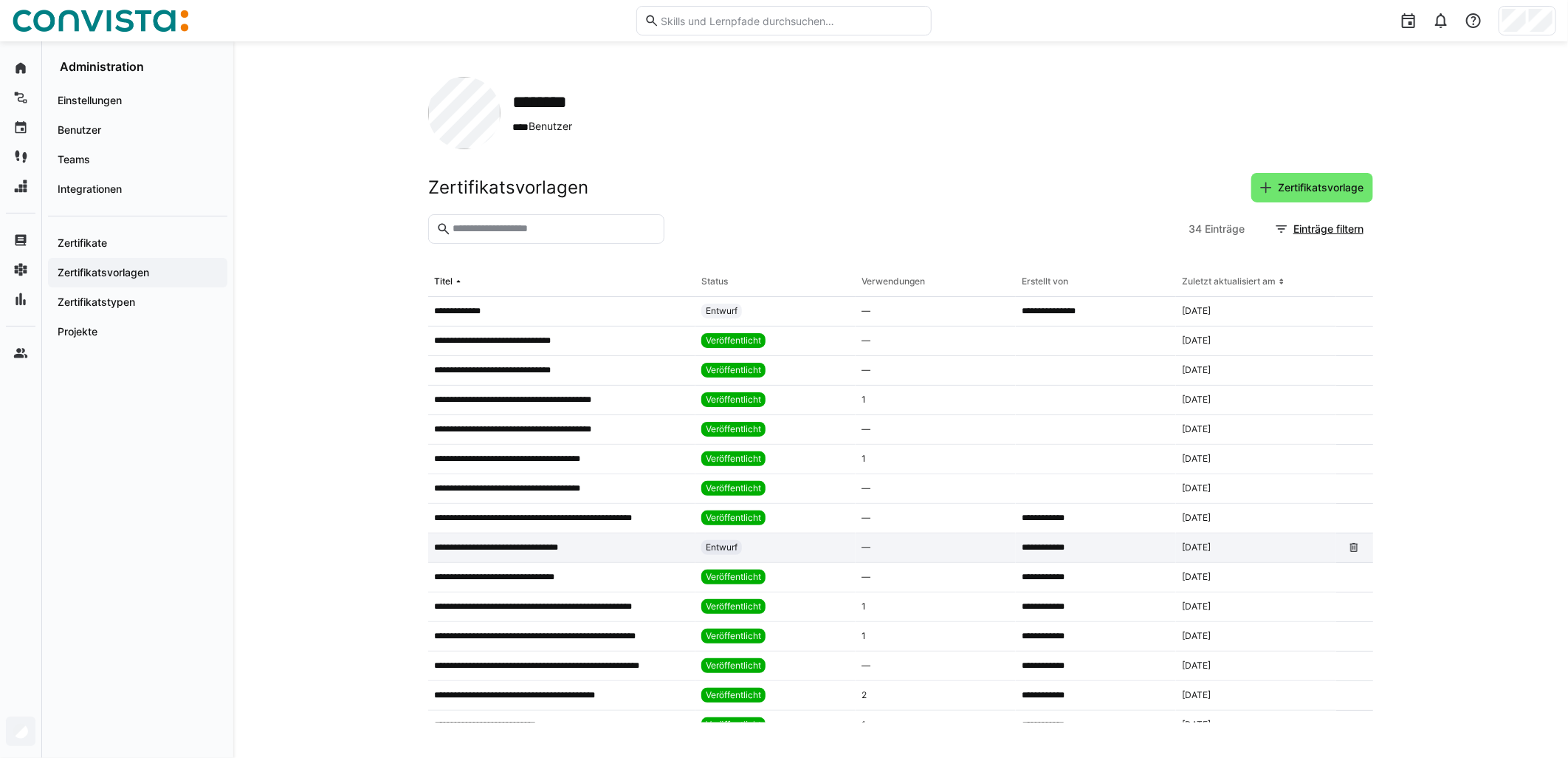
click at [584, 543] on app-table-first-column "**********" at bounding box center [562, 548] width 255 height 12
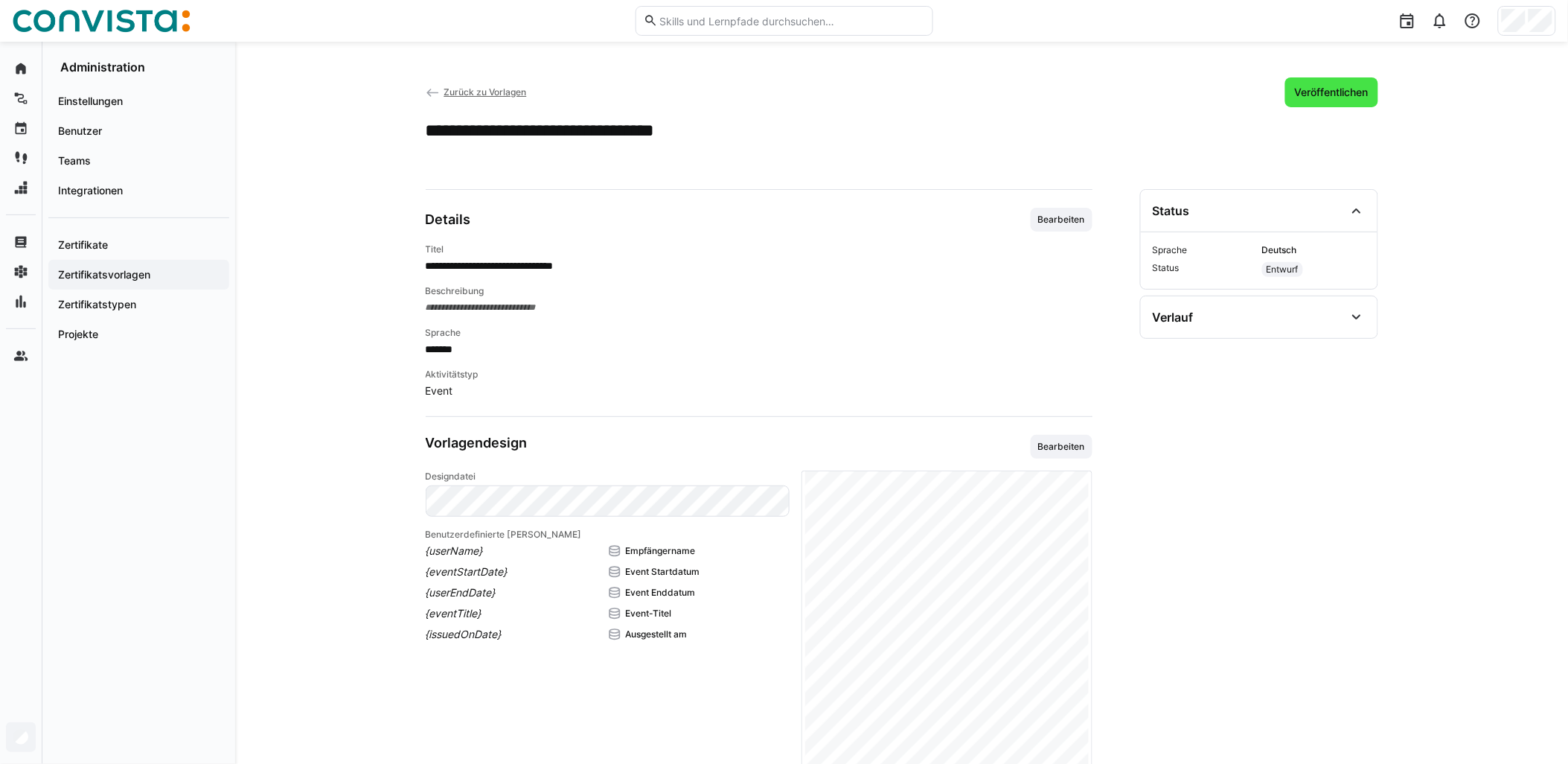
click at [1352, 92] on span "Veröffentlichen" at bounding box center [1331, 92] width 78 height 15
click at [504, 92] on span "Zurück zu Vorlagen" at bounding box center [484, 92] width 82 height 11
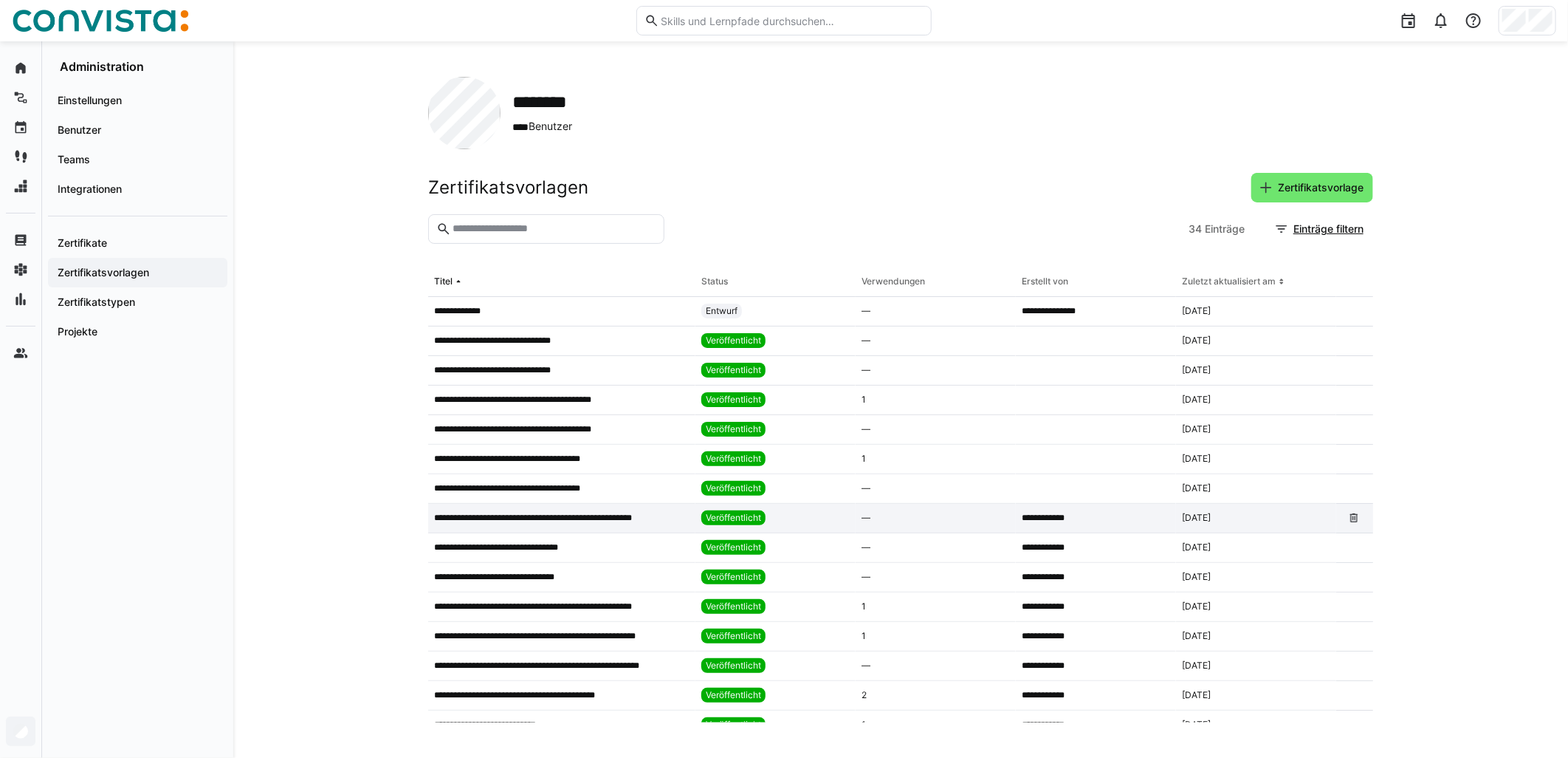
click at [578, 506] on div "**********" at bounding box center [562, 518] width 267 height 29
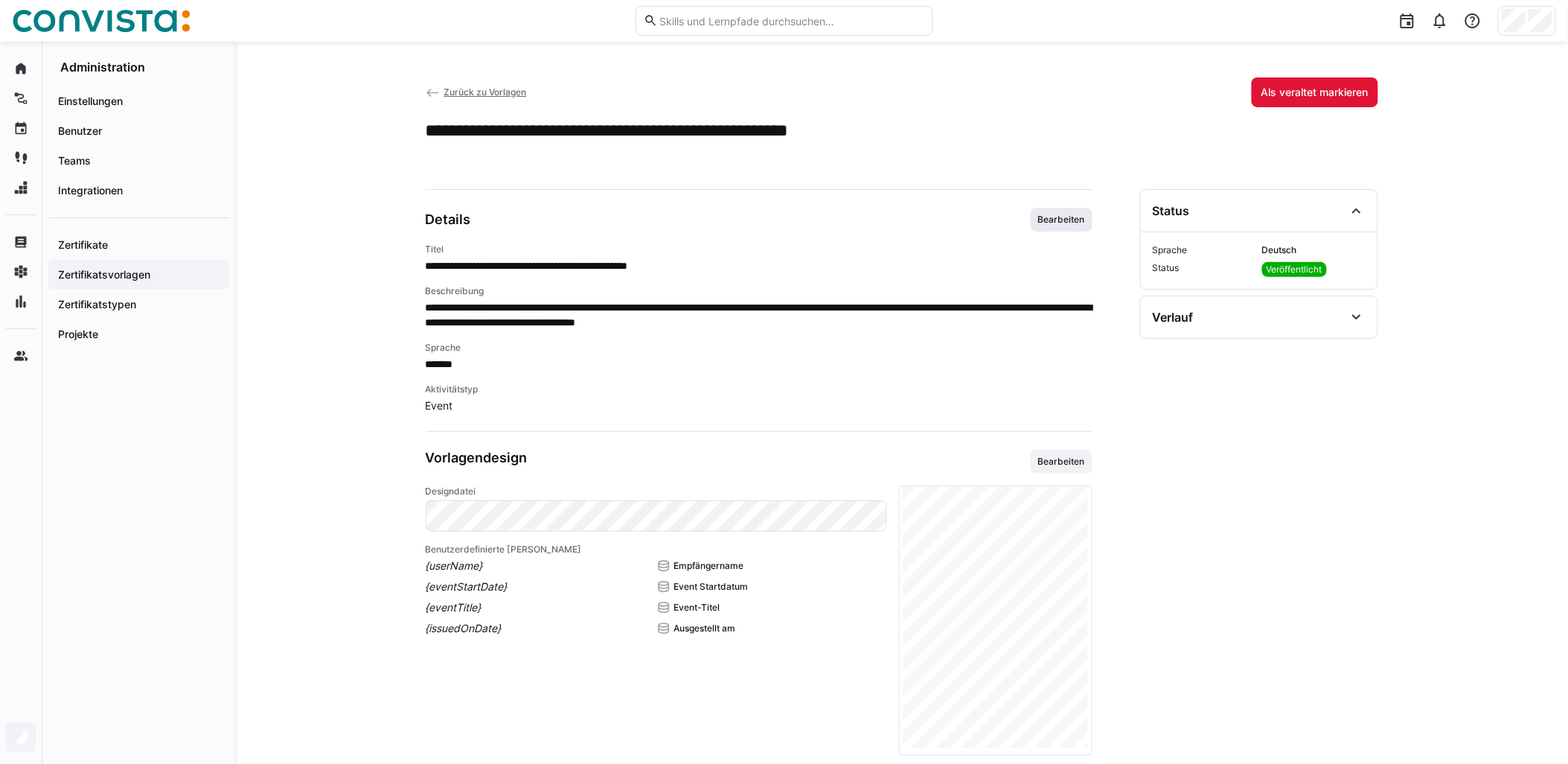
click at [1069, 221] on span "Bearbeiten" at bounding box center [1062, 220] width 50 height 12
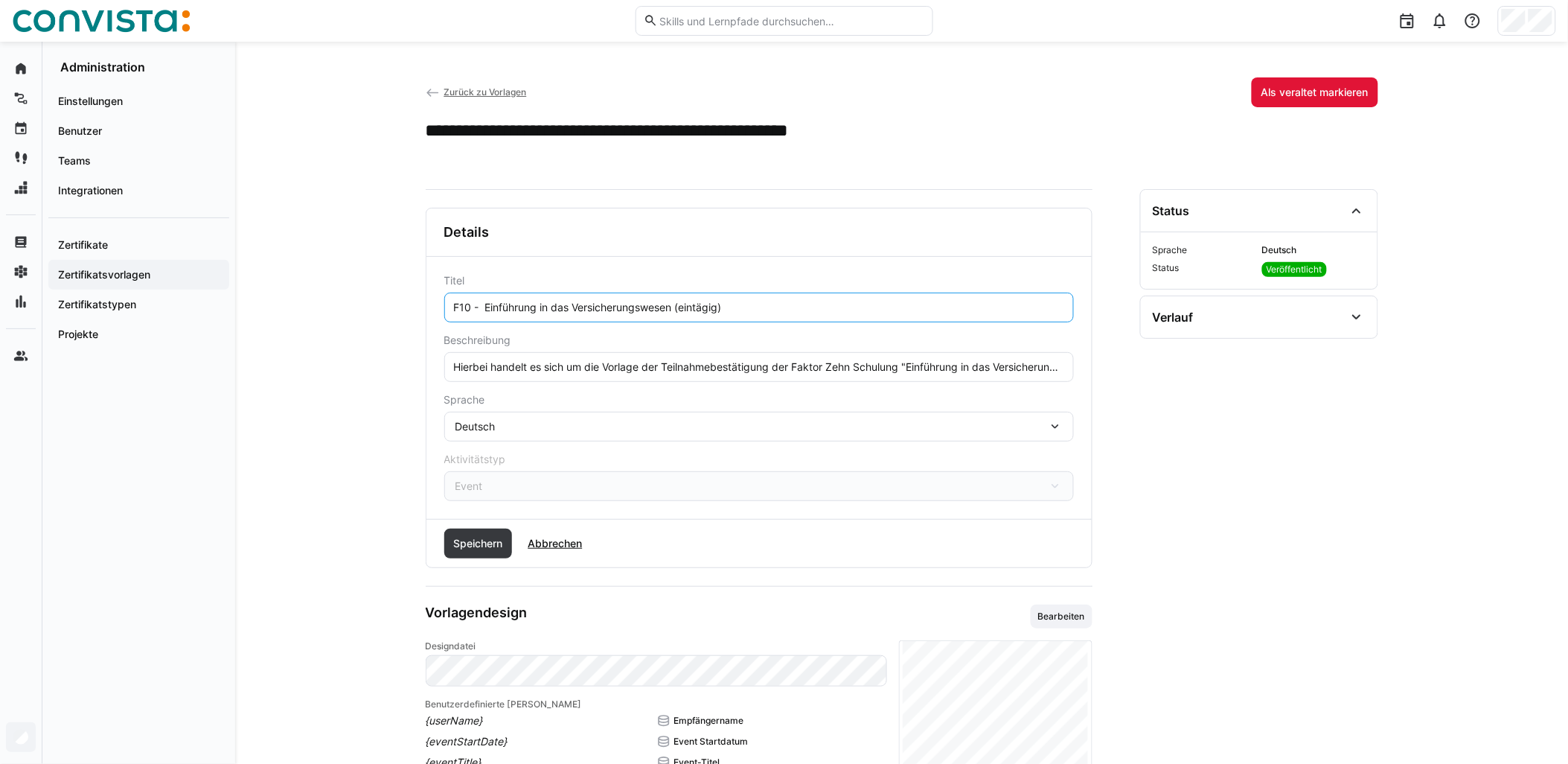
click at [739, 310] on input "F10 - Einführung in das Versicherungswesen (eintägig)" at bounding box center [759, 307] width 613 height 14
click at [489, 307] on input "F10 - Einführung in das Versicherungswesen (eintägig)" at bounding box center [759, 307] width 613 height 14
click at [487, 306] on input "F10 - Einführung in das Versicherungswesen (eintägig)" at bounding box center [759, 307] width 613 height 14
type input "F10 - Einführung in das Versicherungswesen (eintägig)"
click at [466, 545] on span "Speichern" at bounding box center [478, 544] width 54 height 15
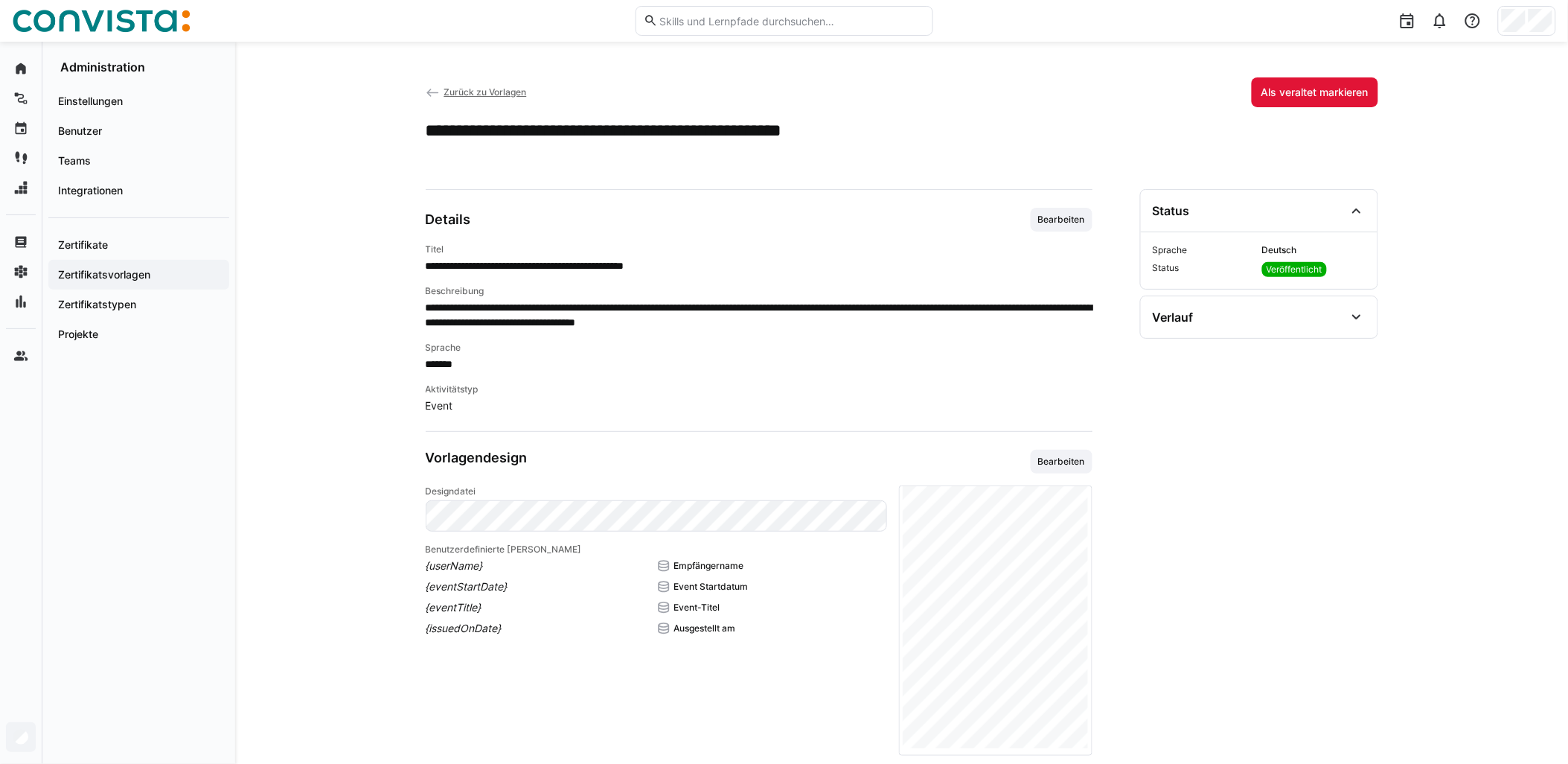
click at [492, 91] on span "Zurück zu Vorlagen" at bounding box center [484, 92] width 82 height 11
